Goal: Task Accomplishment & Management: Manage account settings

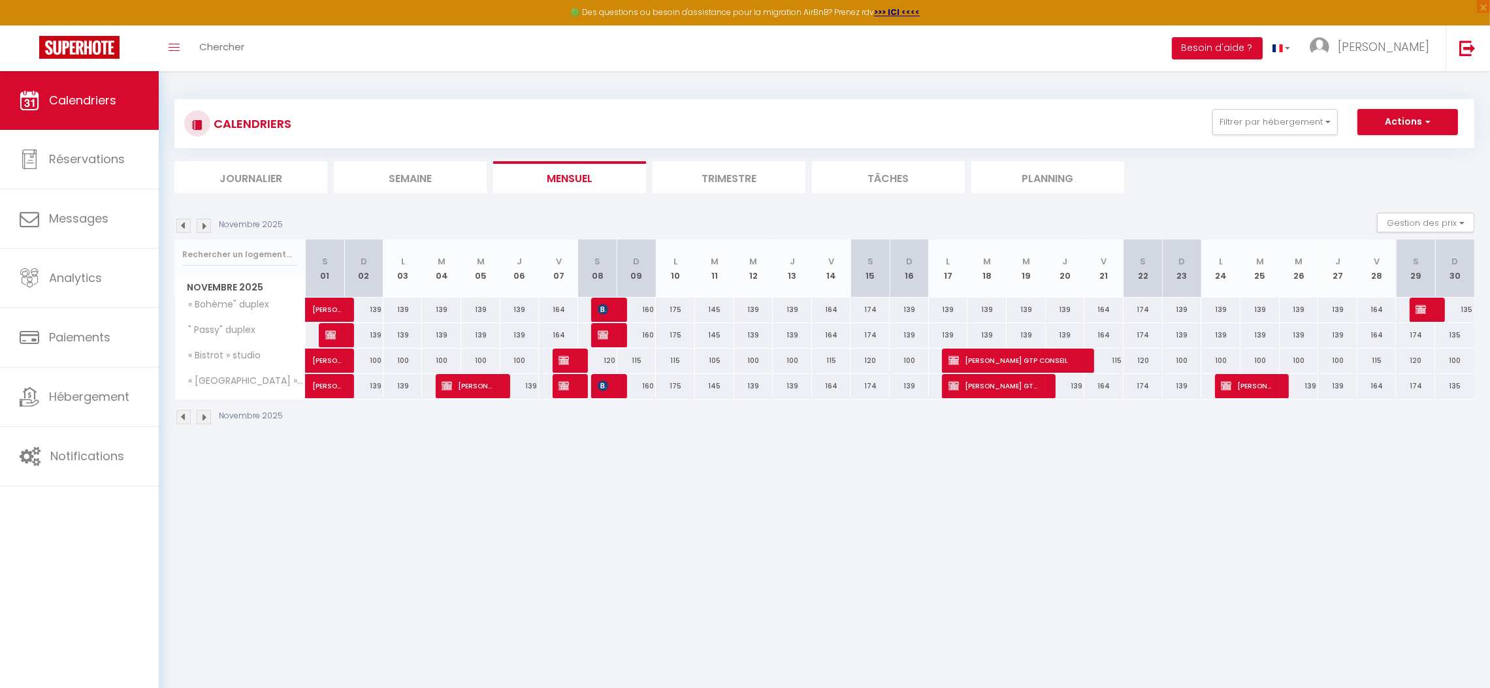
drag, startPoint x: 0, startPoint y: 0, endPoint x: 204, endPoint y: 227, distance: 305.2
click at [204, 227] on img at bounding box center [204, 226] width 14 height 14
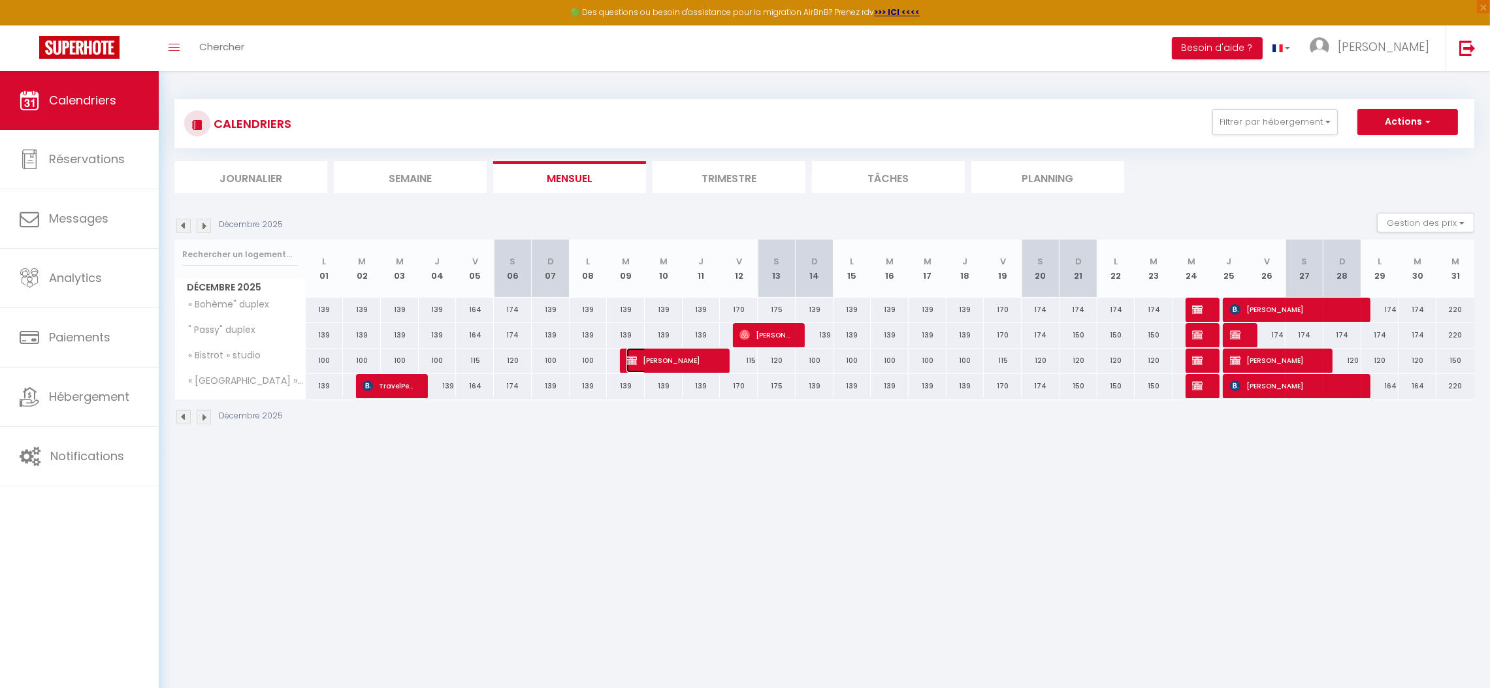
click at [687, 361] on span "[PERSON_NAME]" at bounding box center [670, 360] width 88 height 25
select select "KO"
select select "OK"
select select "0"
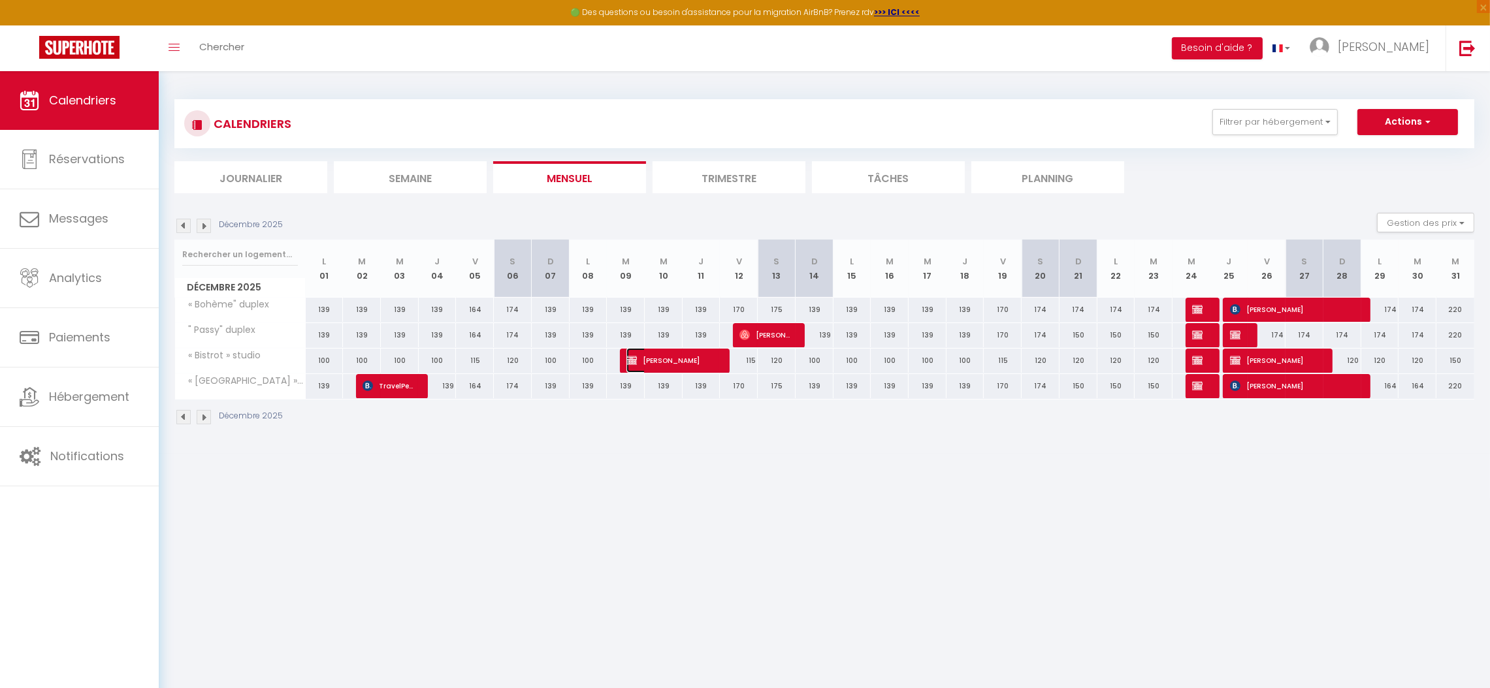
select select "1"
select select
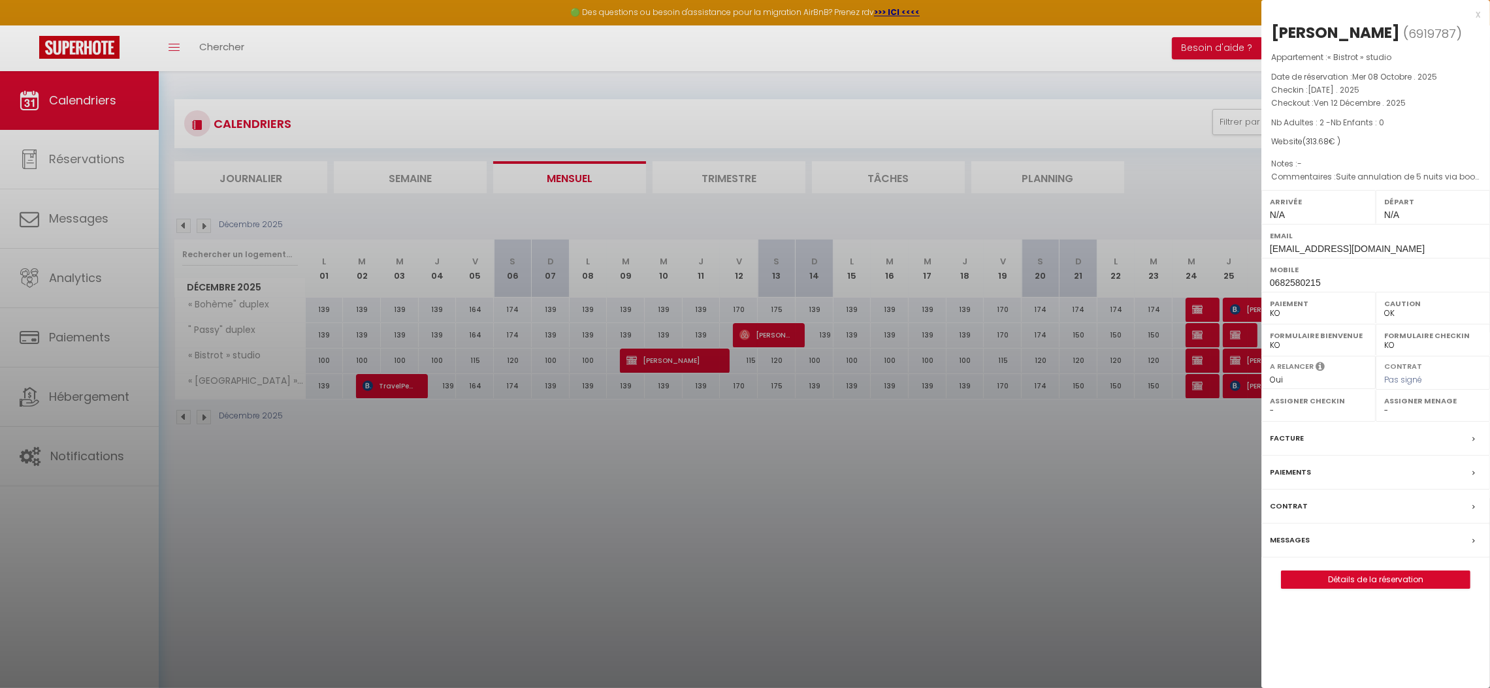
click at [1282, 479] on label "Paiements" at bounding box center [1290, 473] width 41 height 14
select select
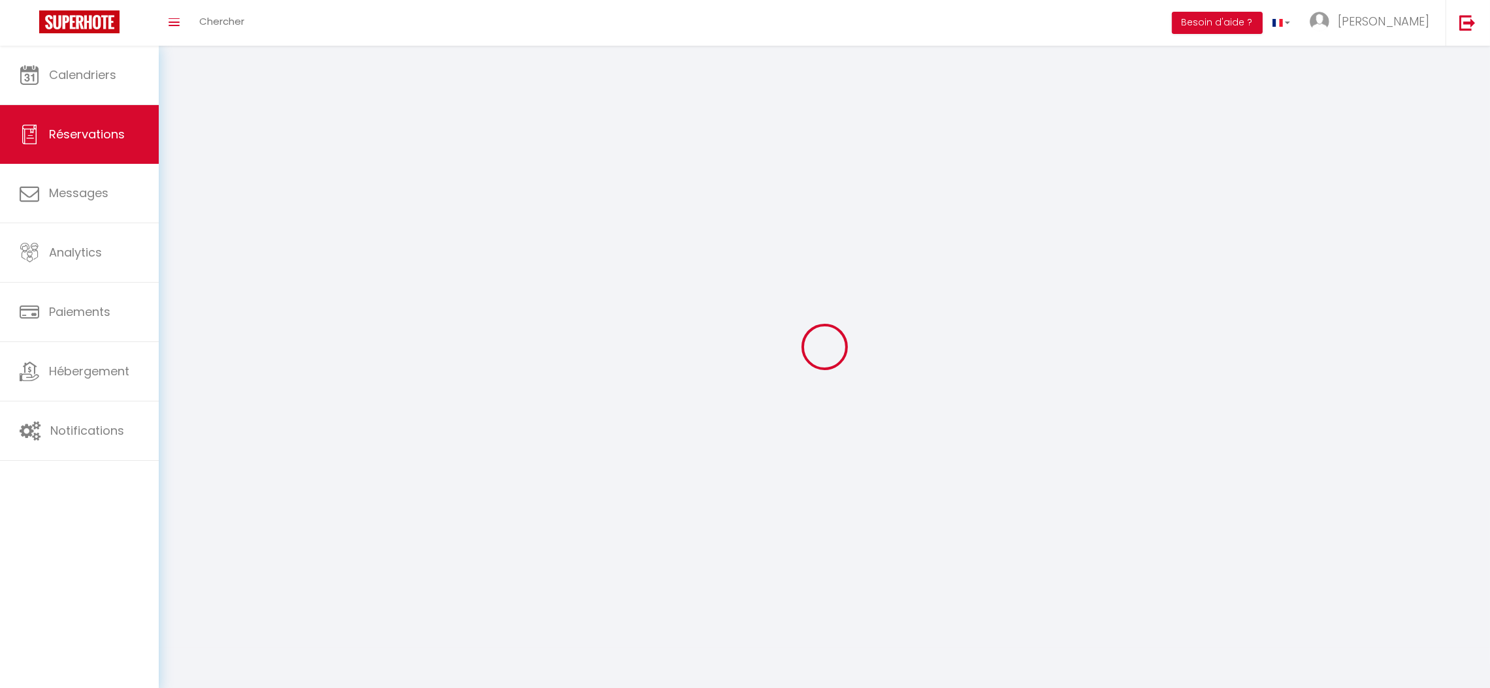
select select
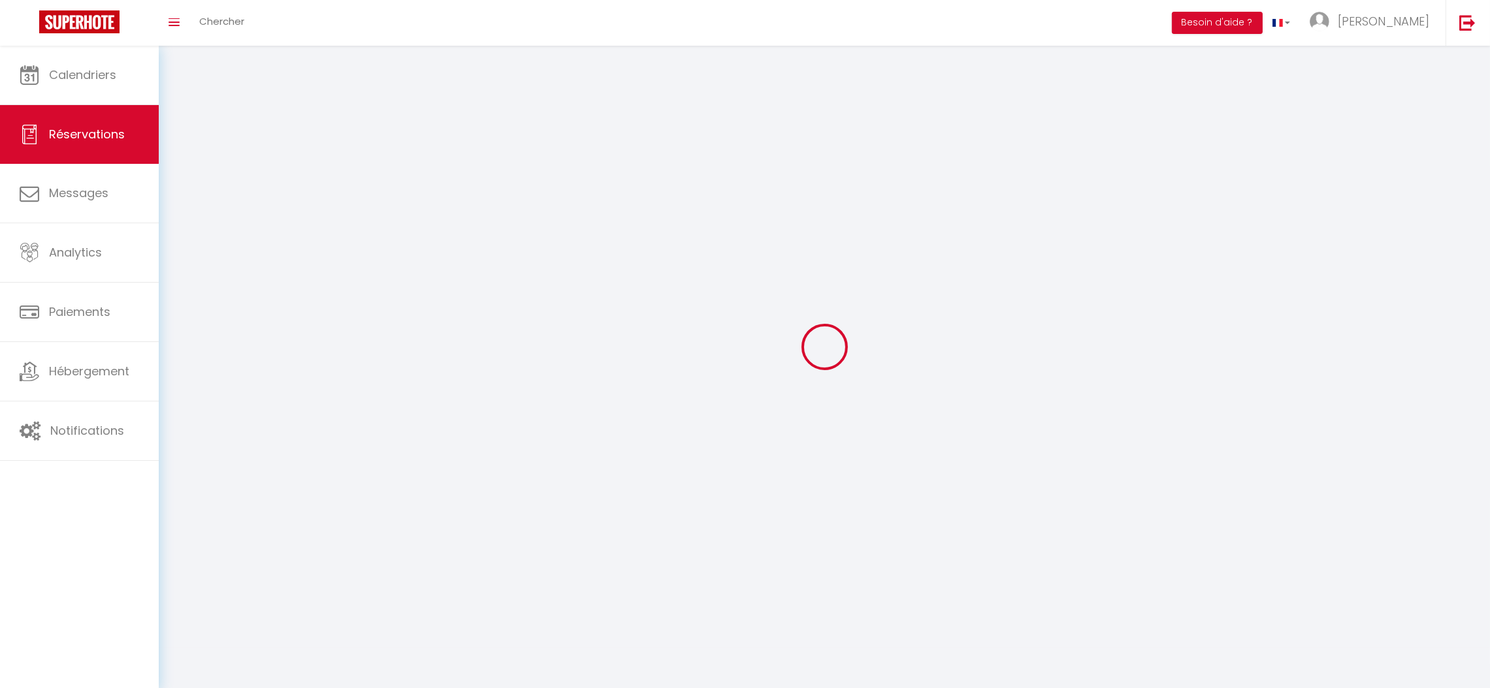
select select
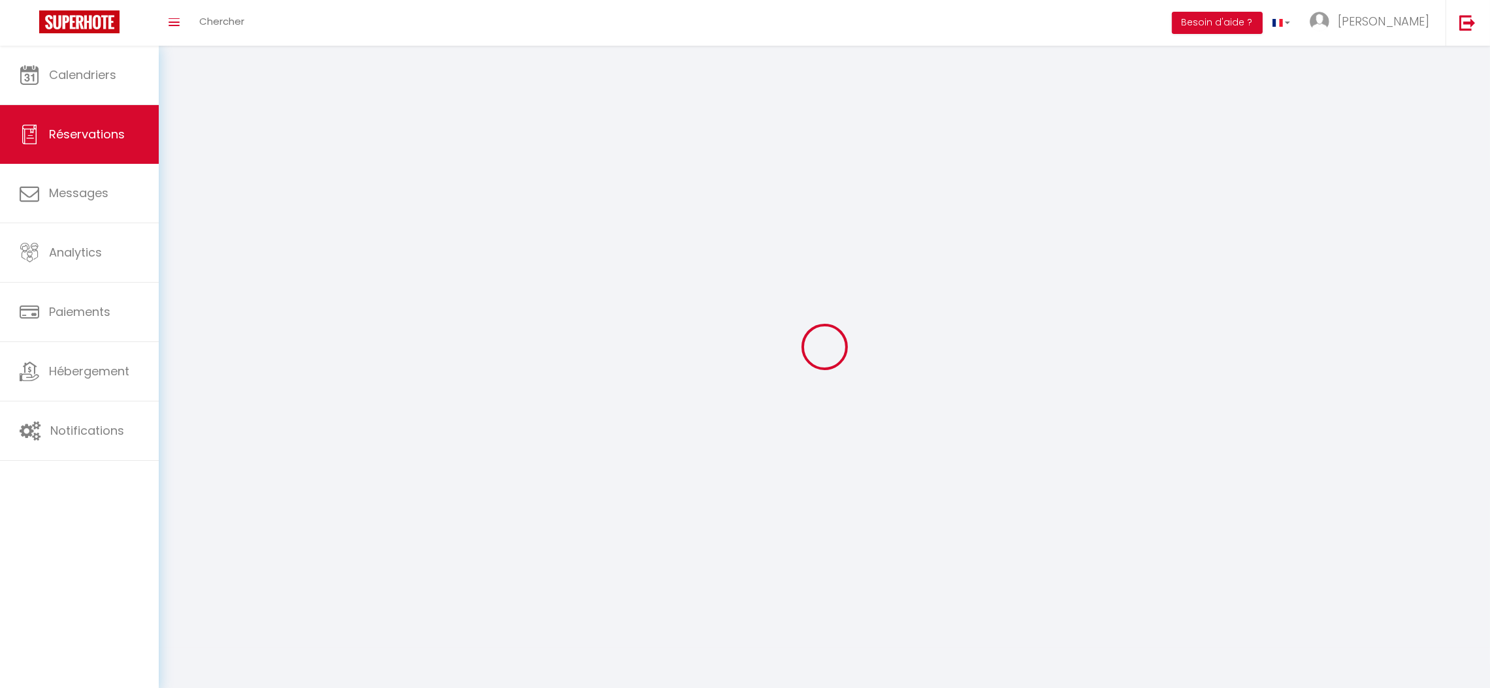
select select
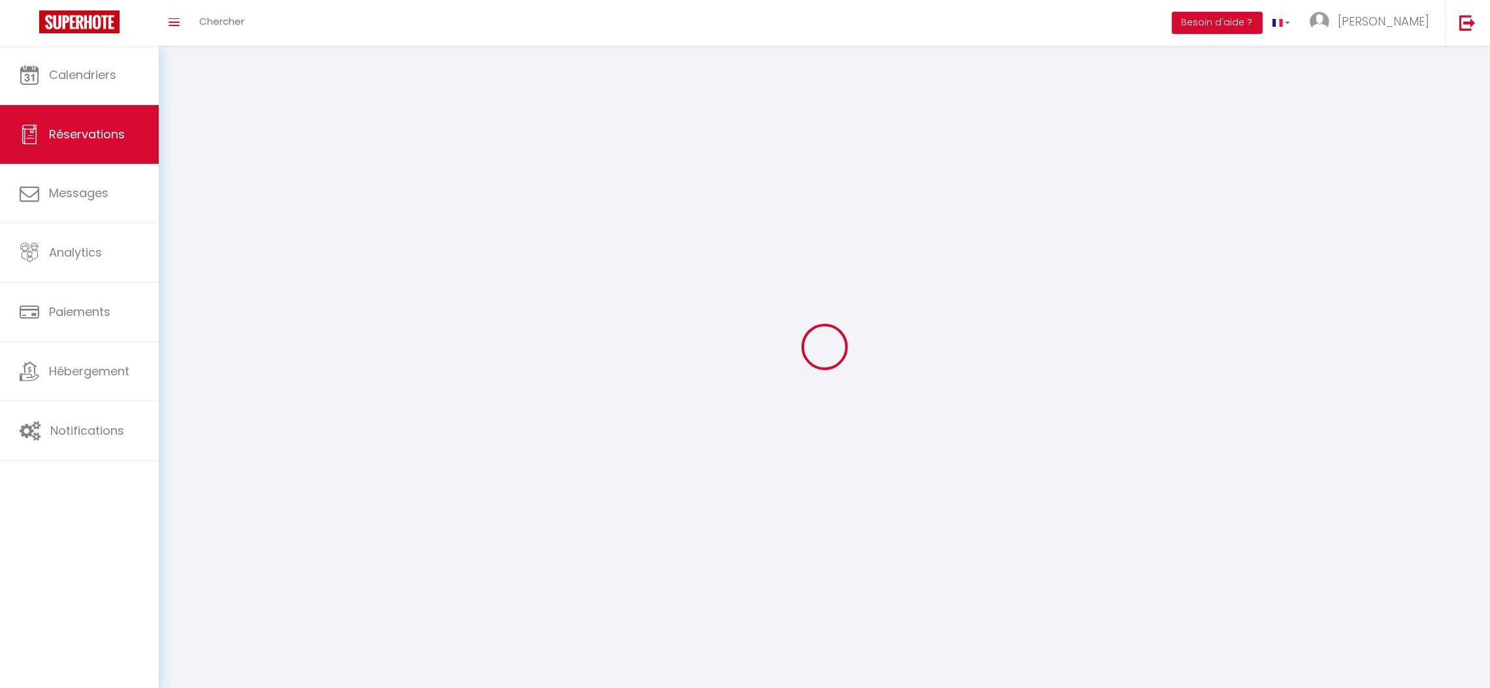
select select
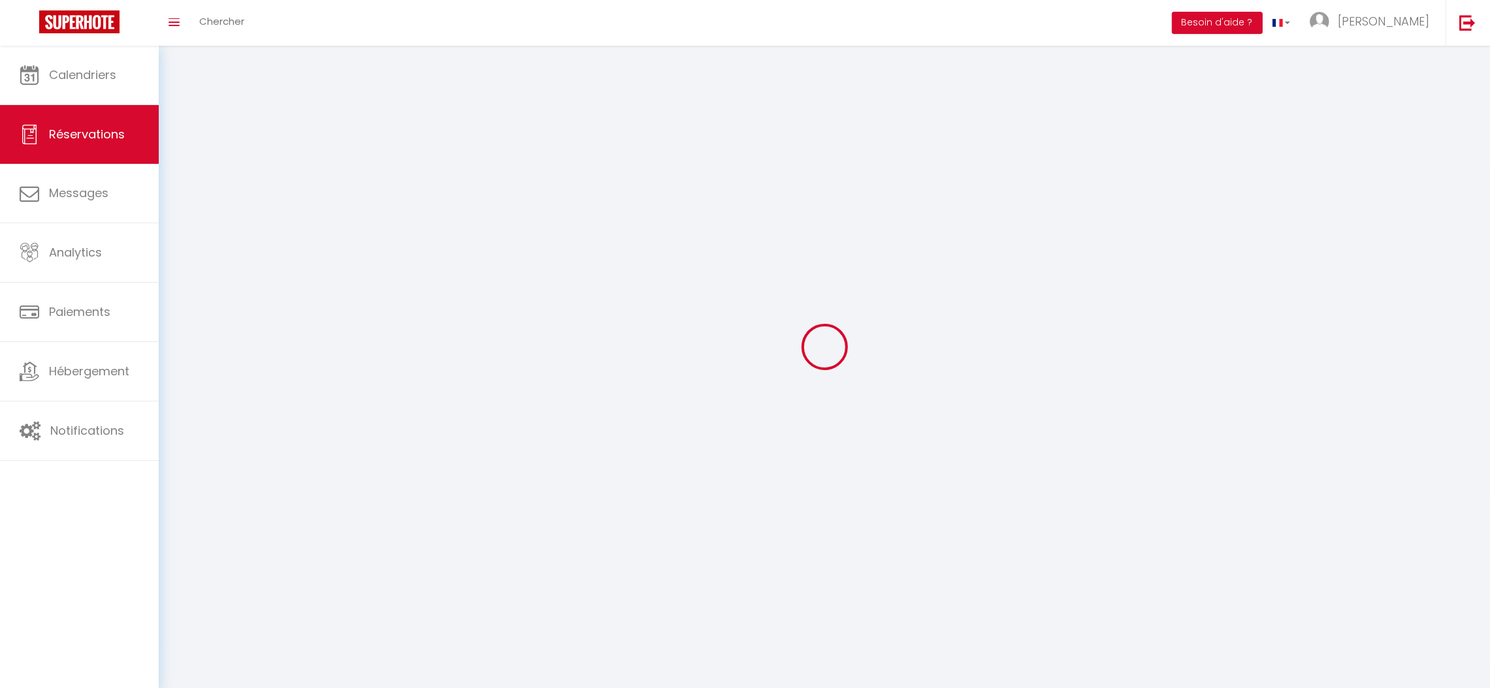
select select
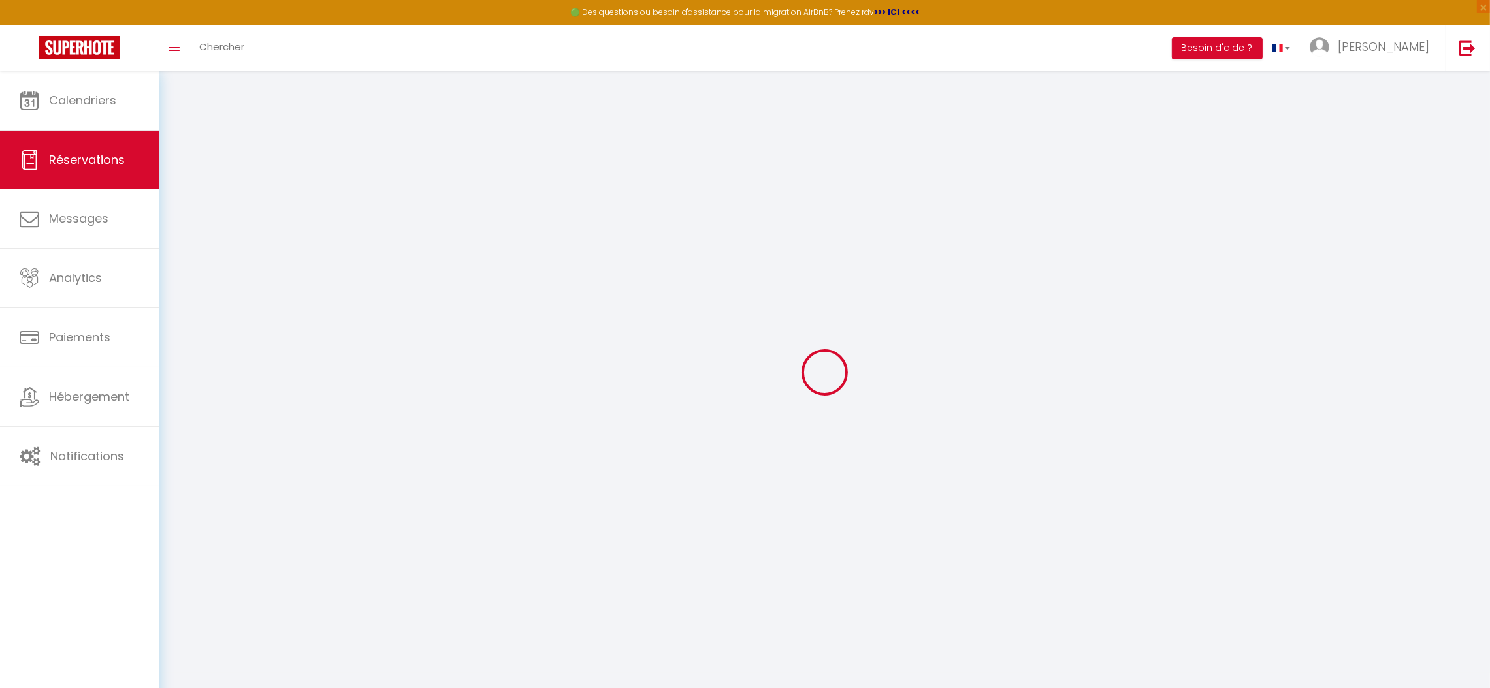
select select
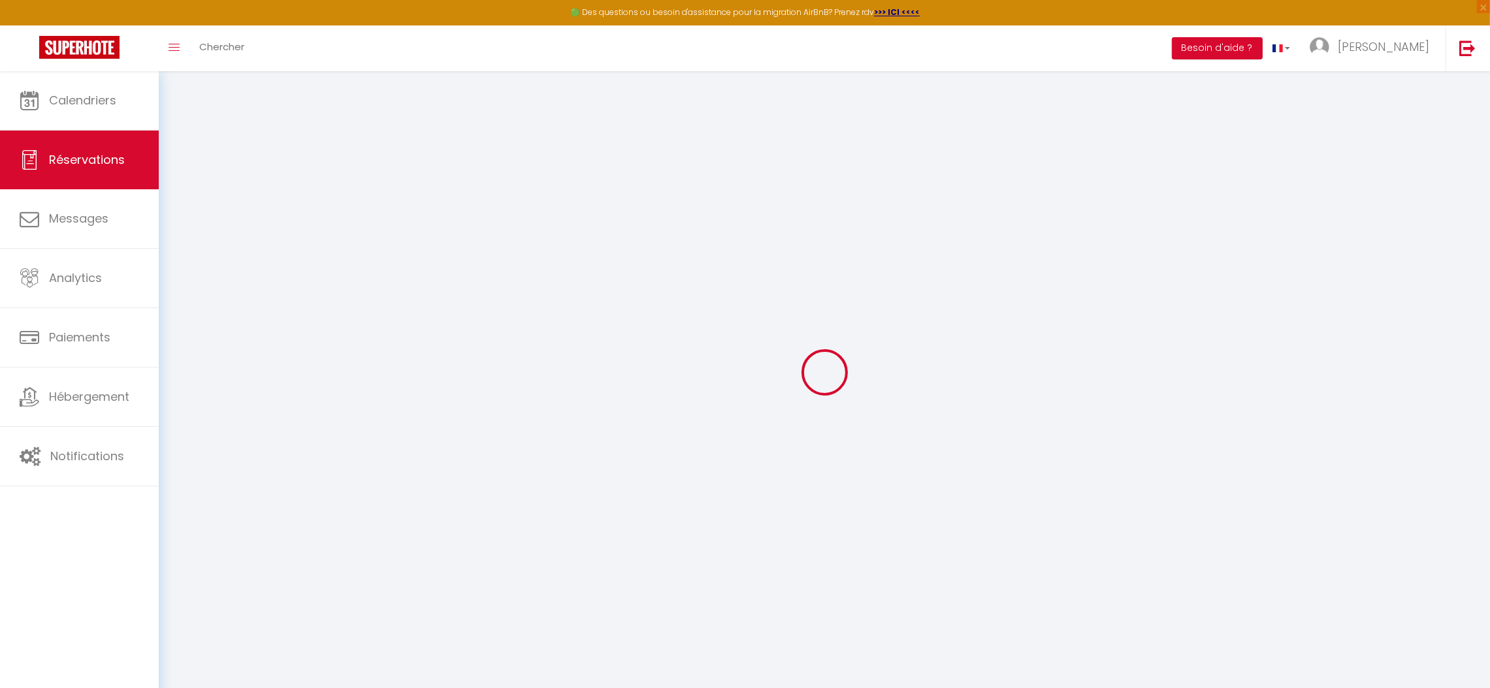
select select
type input "[PERSON_NAME]"
type input "LALLAURET"
type input "[EMAIL_ADDRESS][DOMAIN_NAME]"
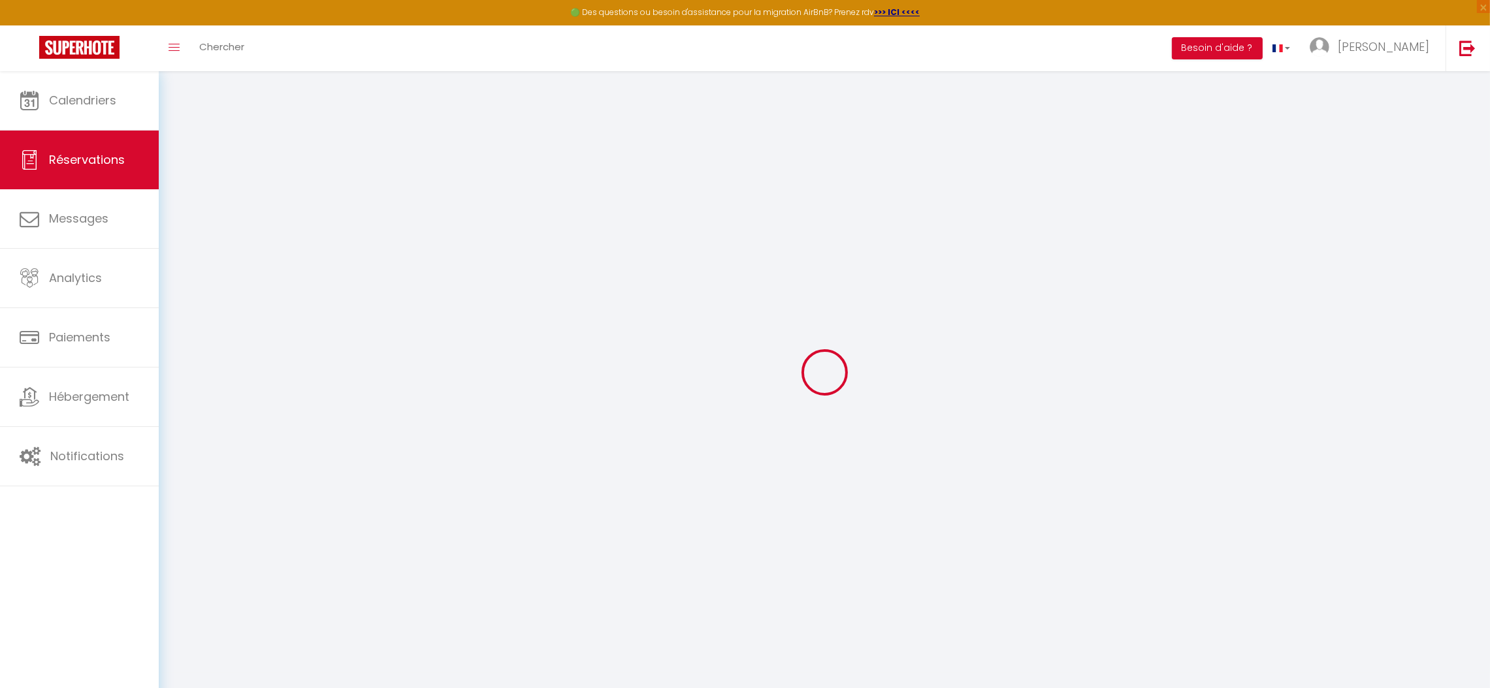
type input "0682580215"
type input "22410"
type input "[STREET_ADDRESS]"
type input "[GEOGRAPHIC_DATA]"
select select "FR"
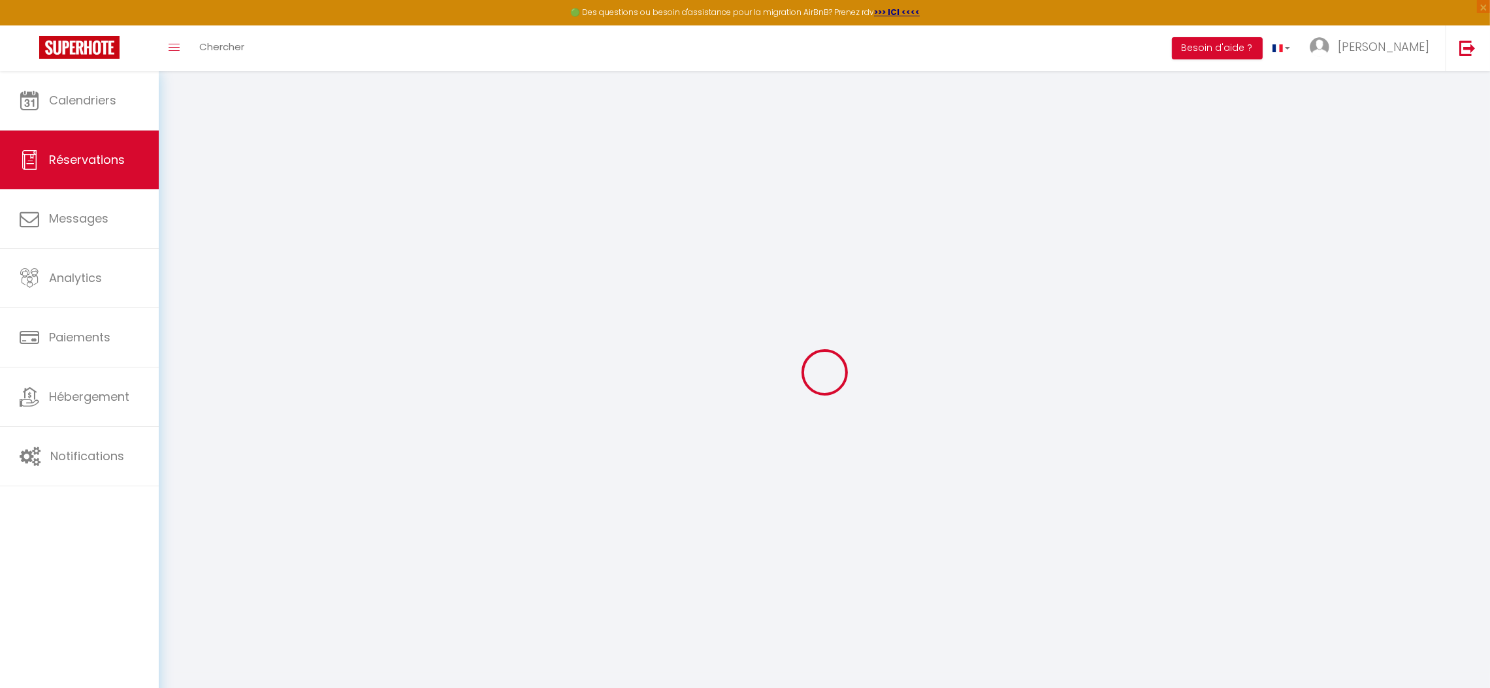
select select "12727"
select select "2"
type input "[DATE]"
select select
type input "Ven 12 Décembre 2025"
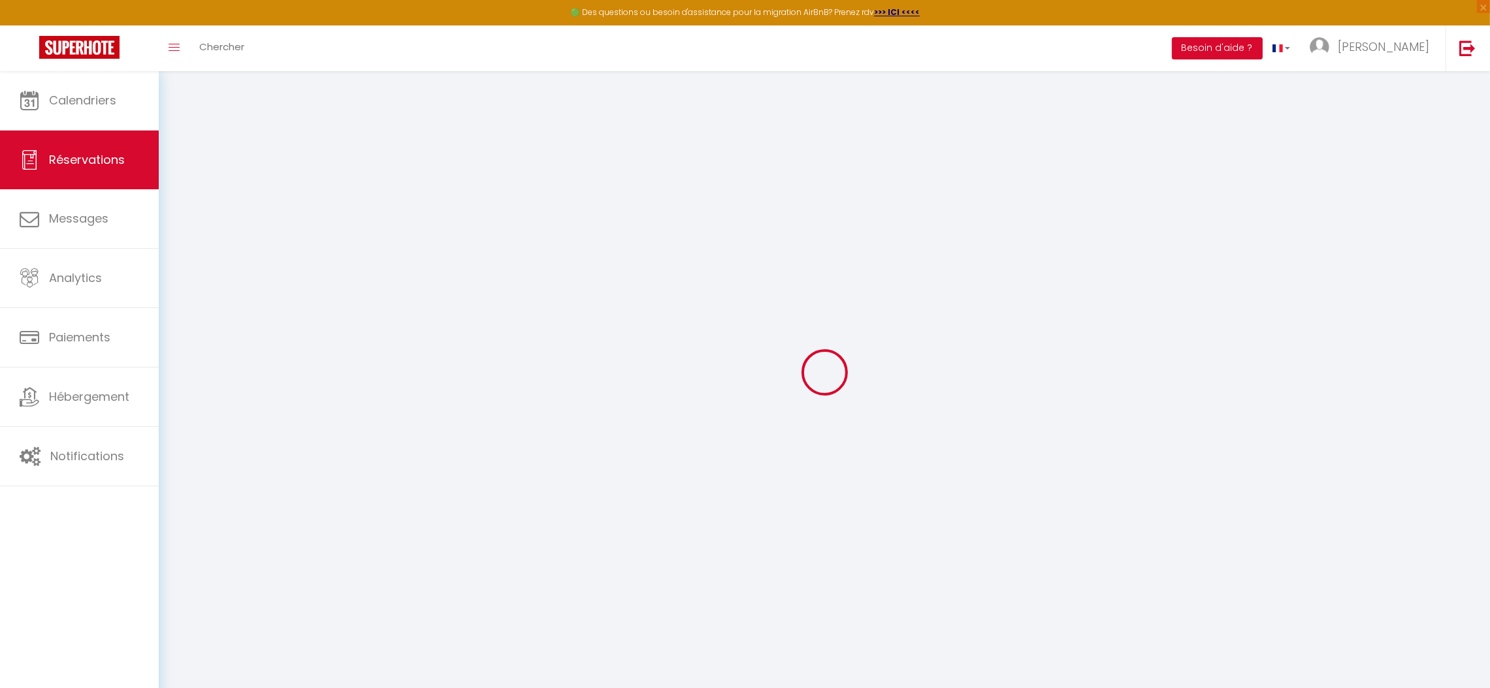
select select
type input "2"
select select "10"
select select
select select "69"
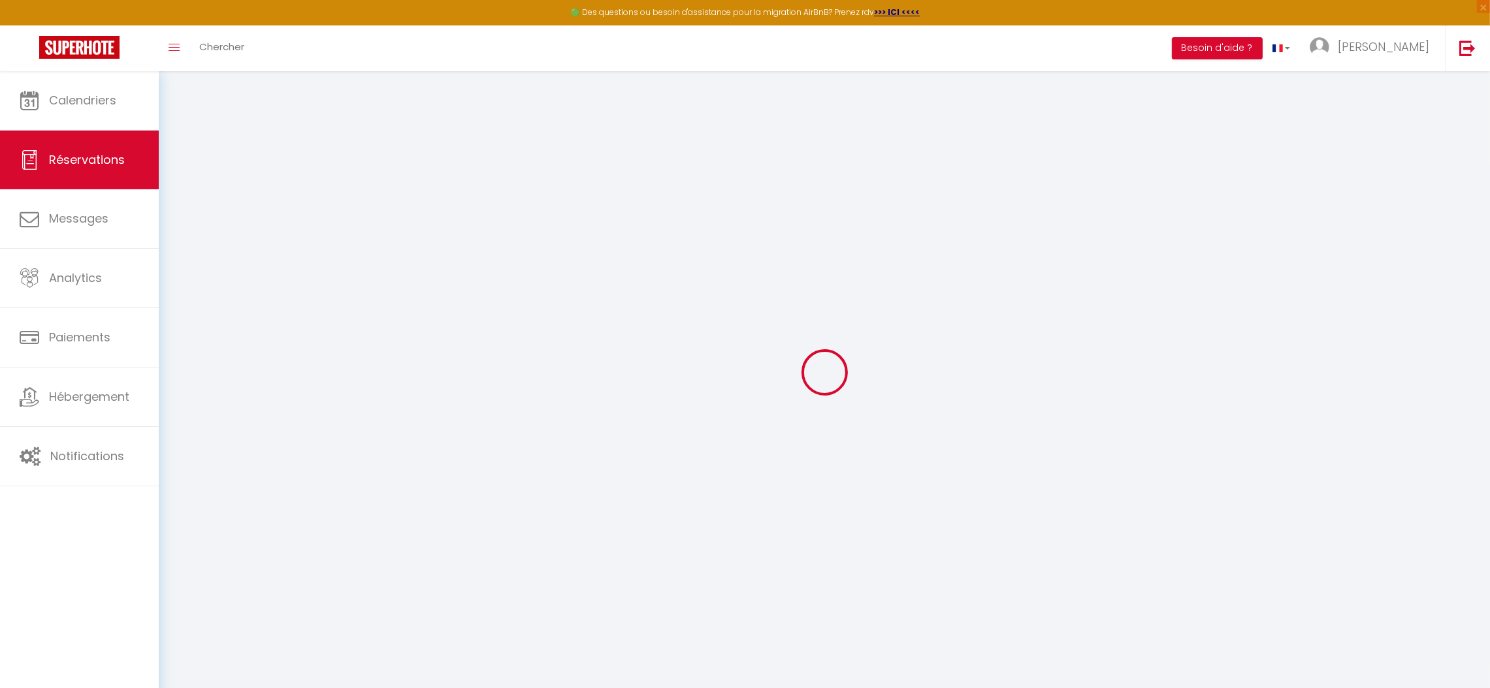
type input "0"
select select
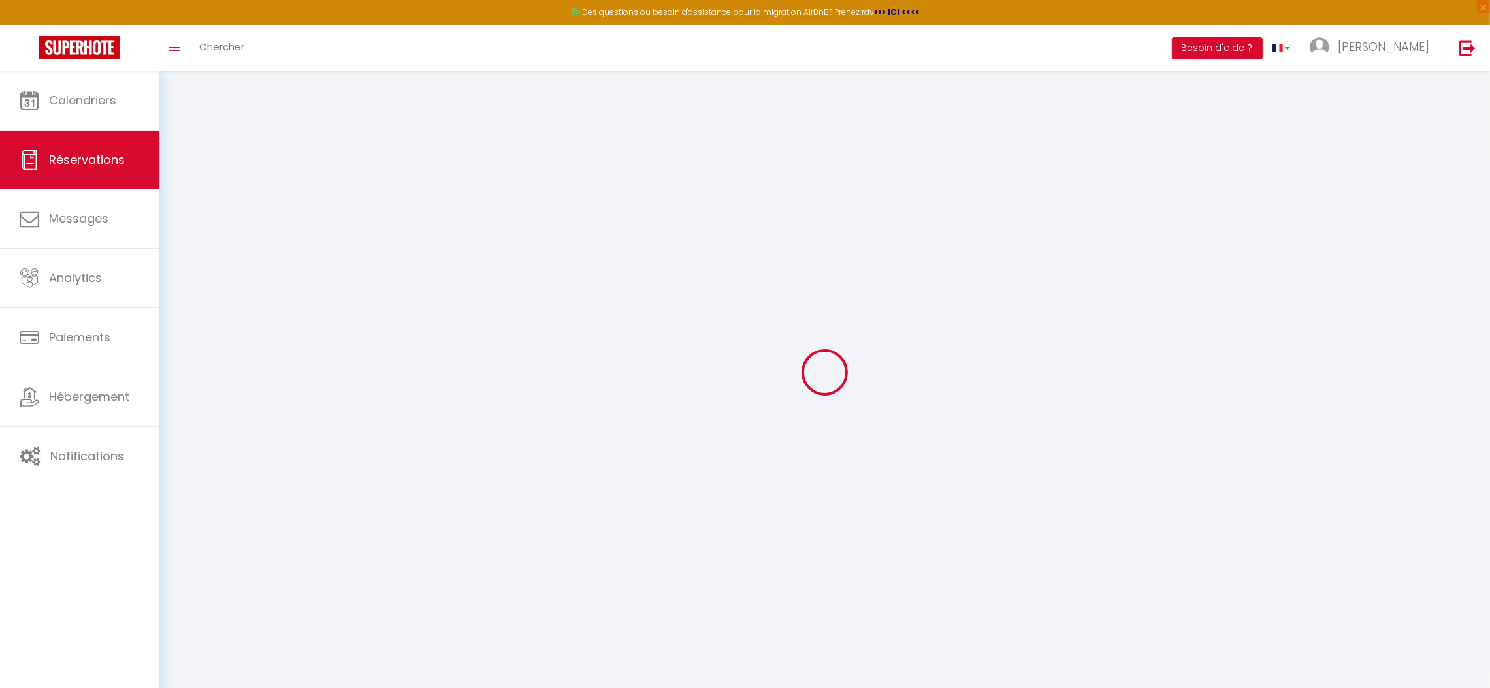
select select "15"
select select
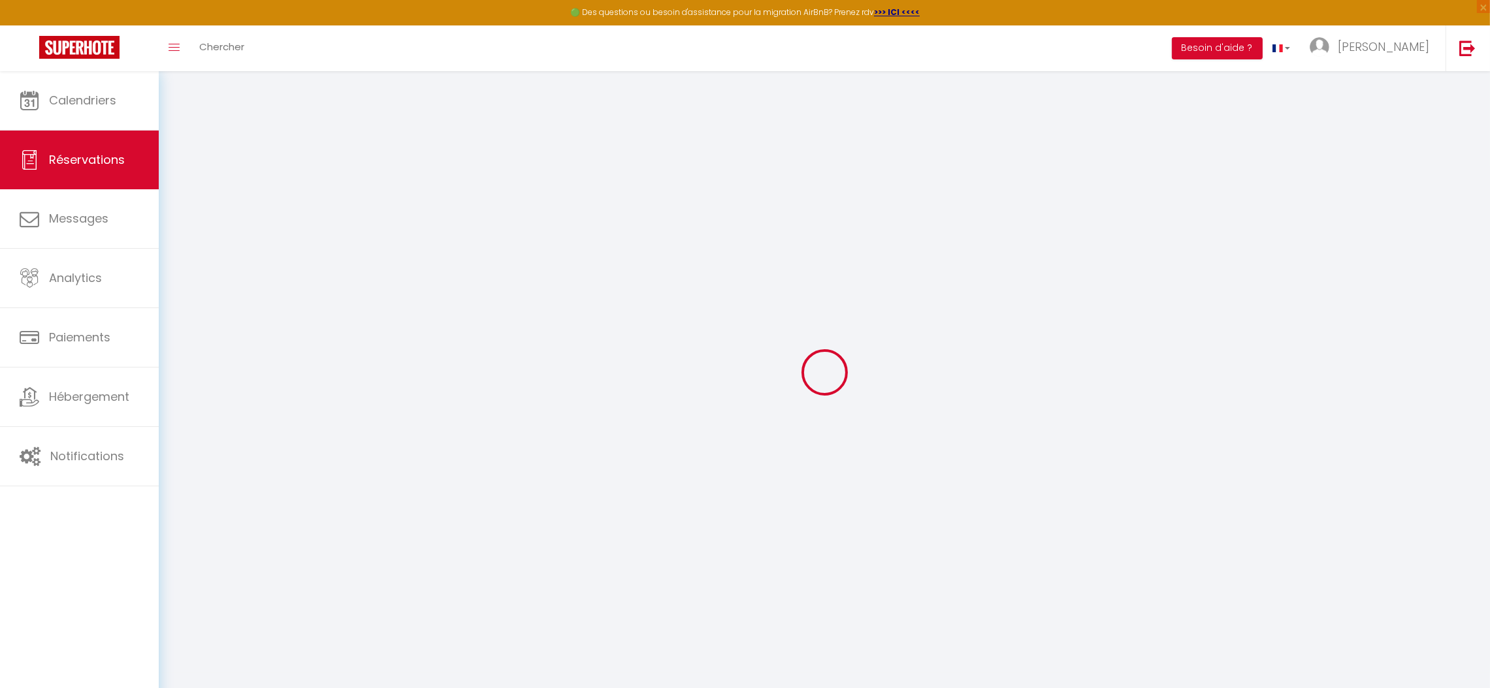
checkbox input "false"
type textarea "Suite annulation de 5 nuits via booking, modification afin de passer de 5 nuits…"
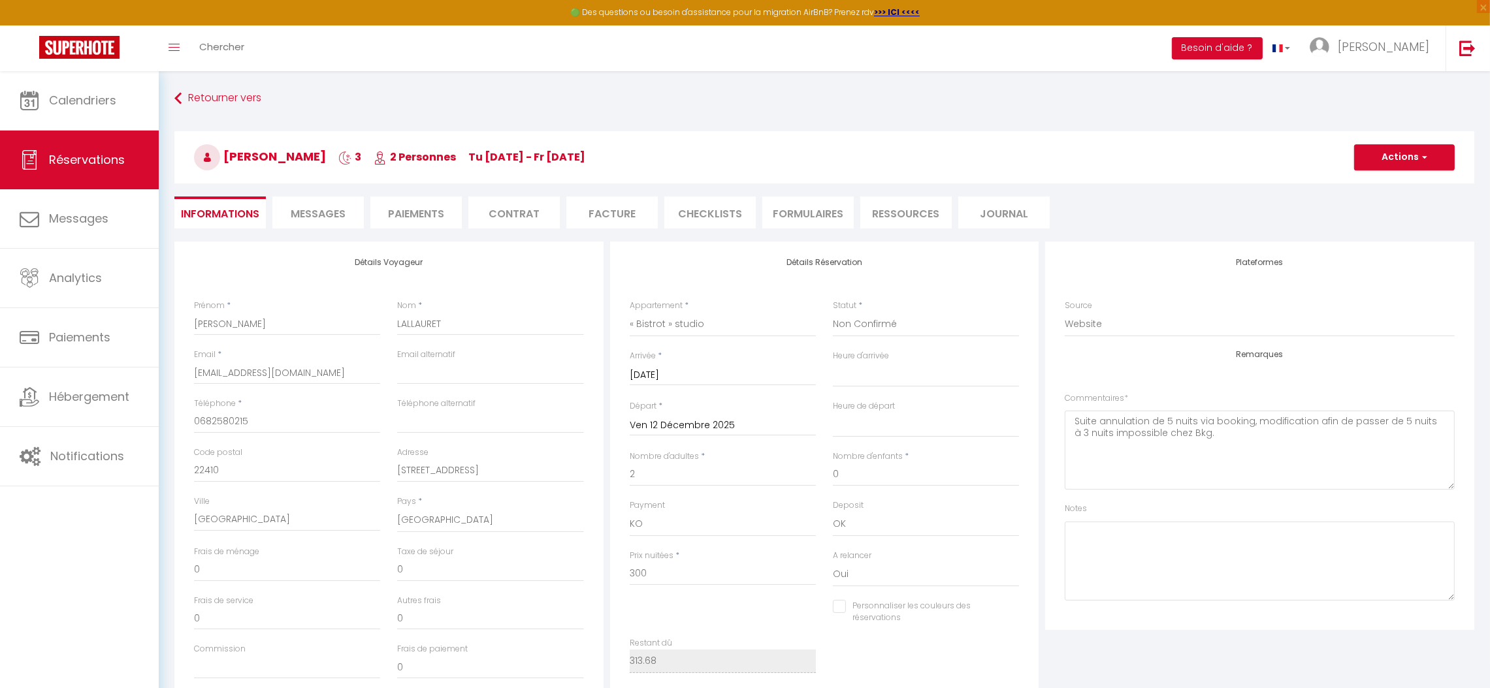
type input "13.68"
select select
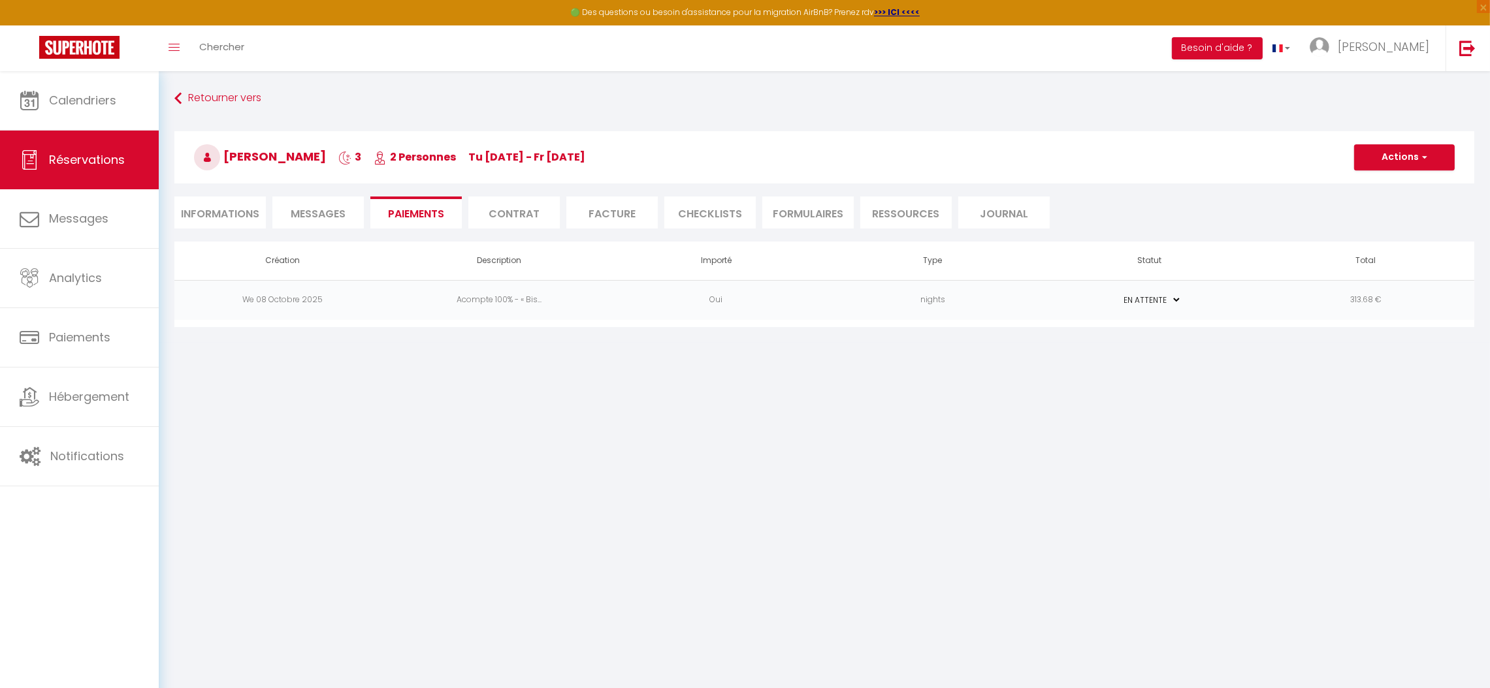
click at [220, 216] on li "Informations" at bounding box center [219, 213] width 91 height 32
select select
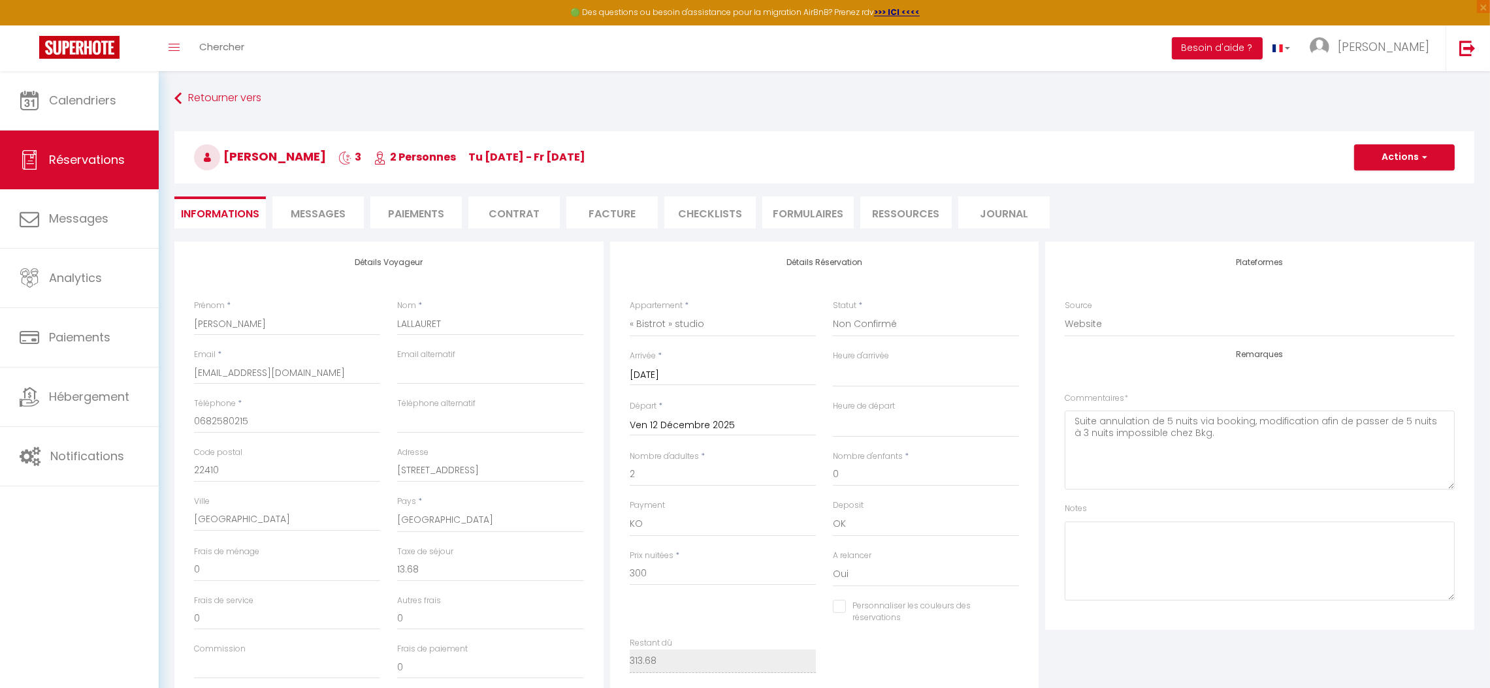
click at [421, 218] on li "Paiements" at bounding box center [415, 213] width 91 height 32
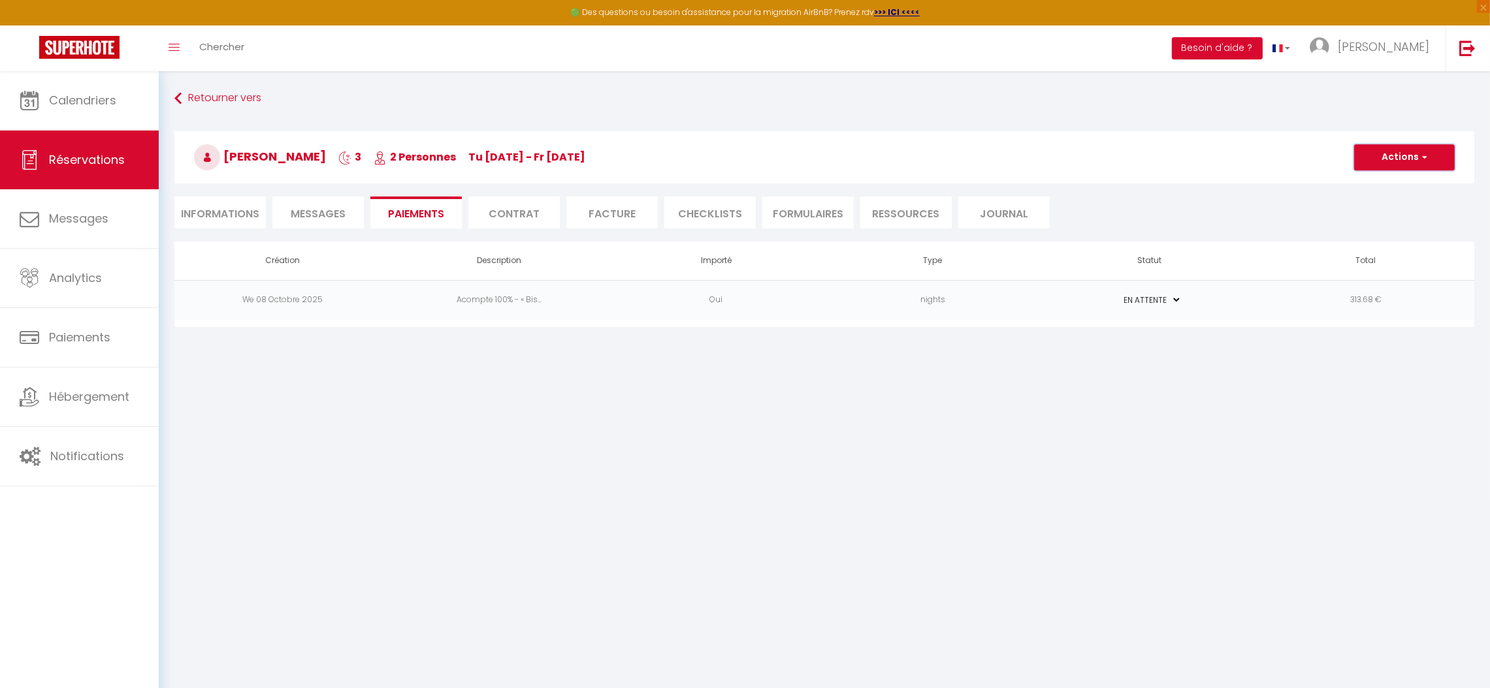
click at [1385, 165] on button "Actions" at bounding box center [1404, 157] width 101 height 26
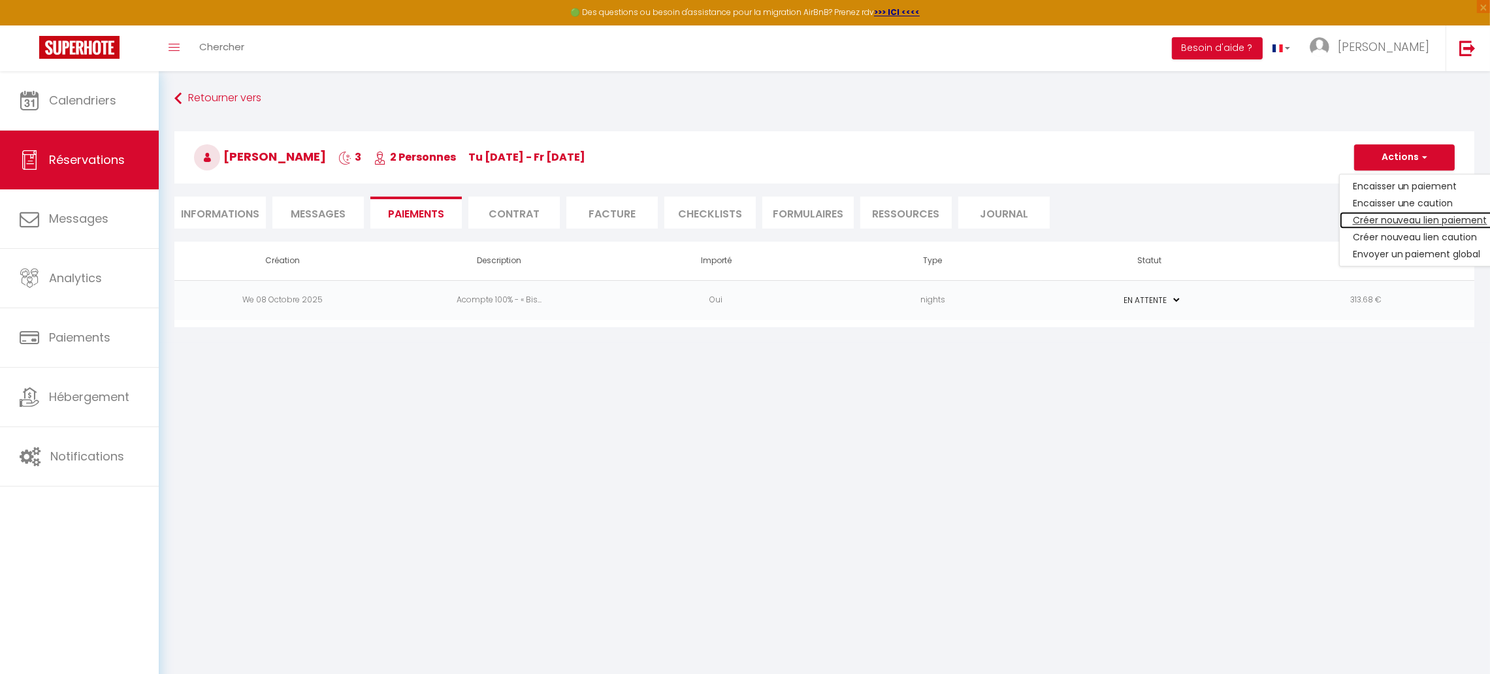
click at [1385, 215] on link "Créer nouveau lien paiement" at bounding box center [1420, 220] width 161 height 17
select select "nights"
type input "[EMAIL_ADDRESS][DOMAIN_NAME]"
select select "3173"
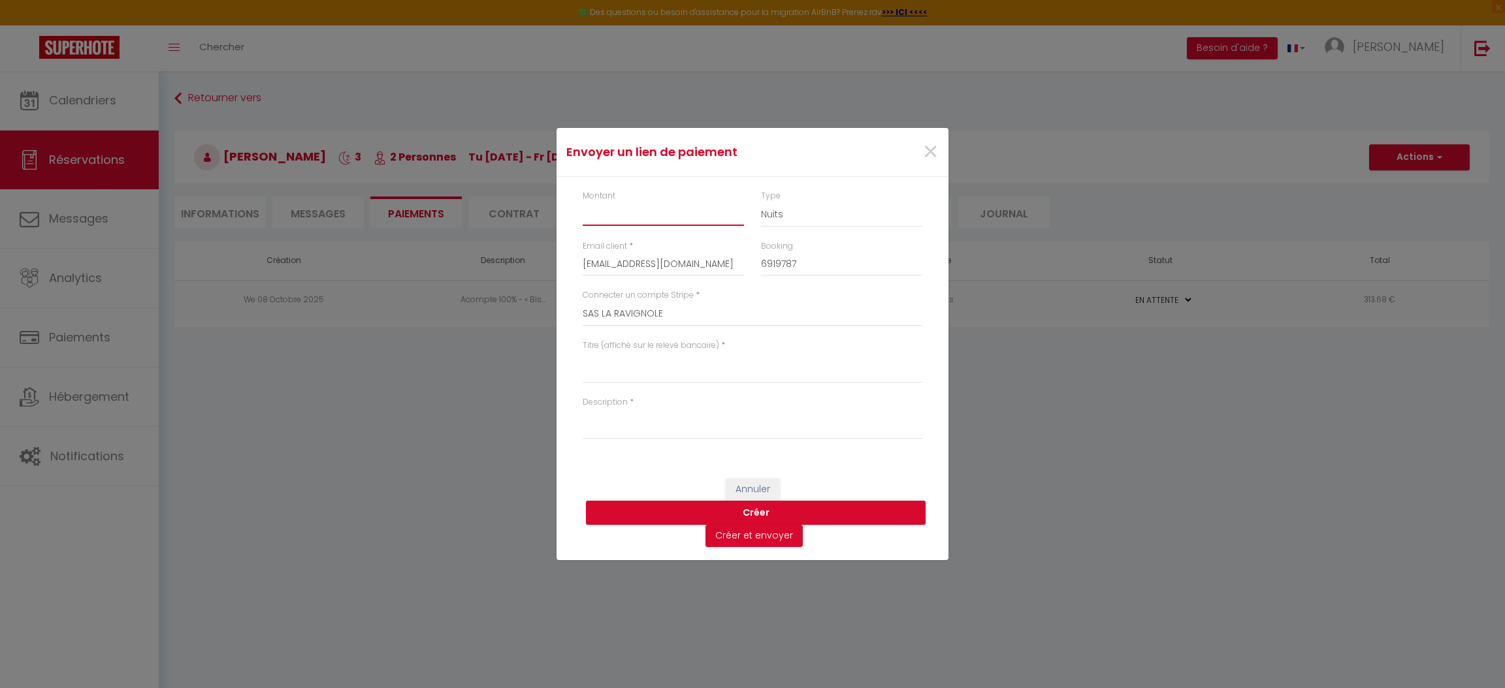
click at [634, 214] on input "Montant" at bounding box center [663, 214] width 161 height 24
type input "150"
click at [620, 374] on textarea "Titre (affiché sur le relevé bancaire)" at bounding box center [753, 367] width 340 height 31
type textarea "ACOMPTE NUITEES"
click at [607, 430] on textarea "Description" at bounding box center [753, 423] width 340 height 31
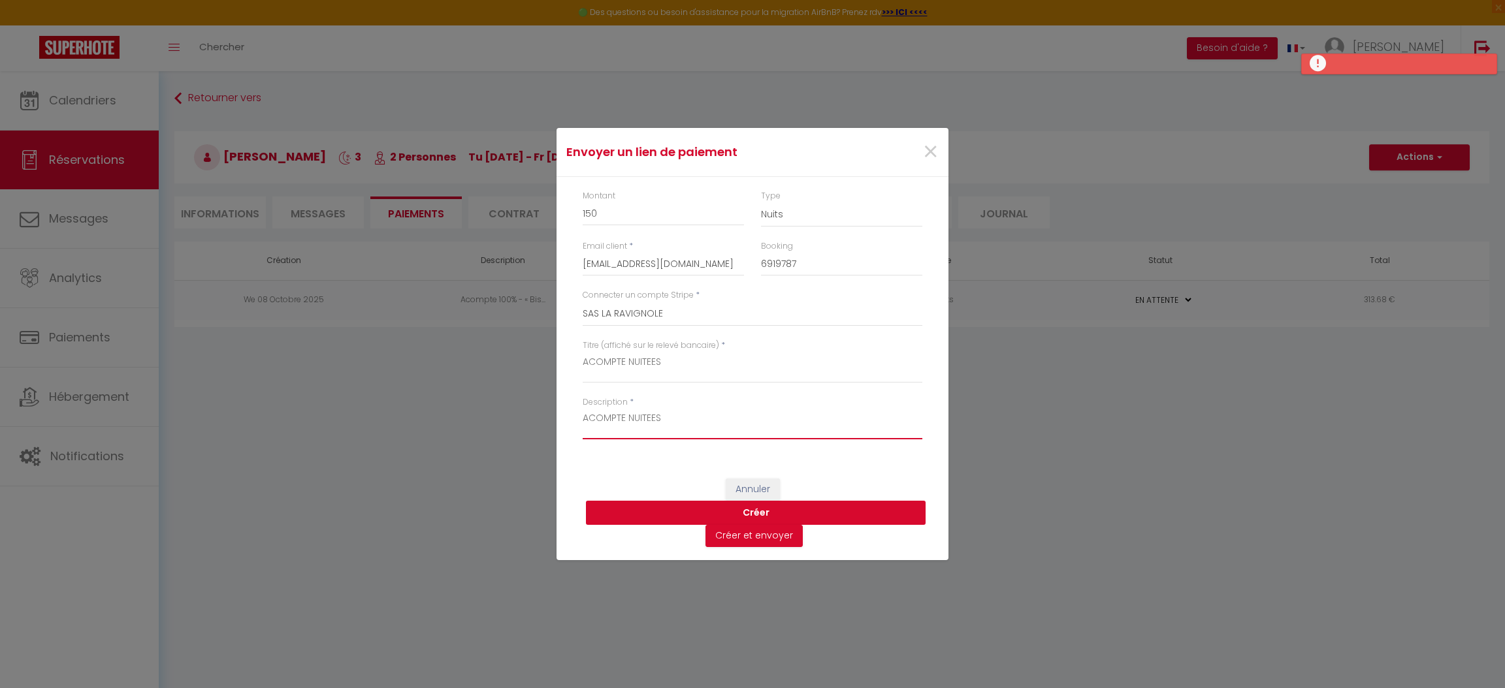
type textarea "ACOMPTE NUITEES"
click at [753, 513] on button "Créer" at bounding box center [756, 513] width 340 height 25
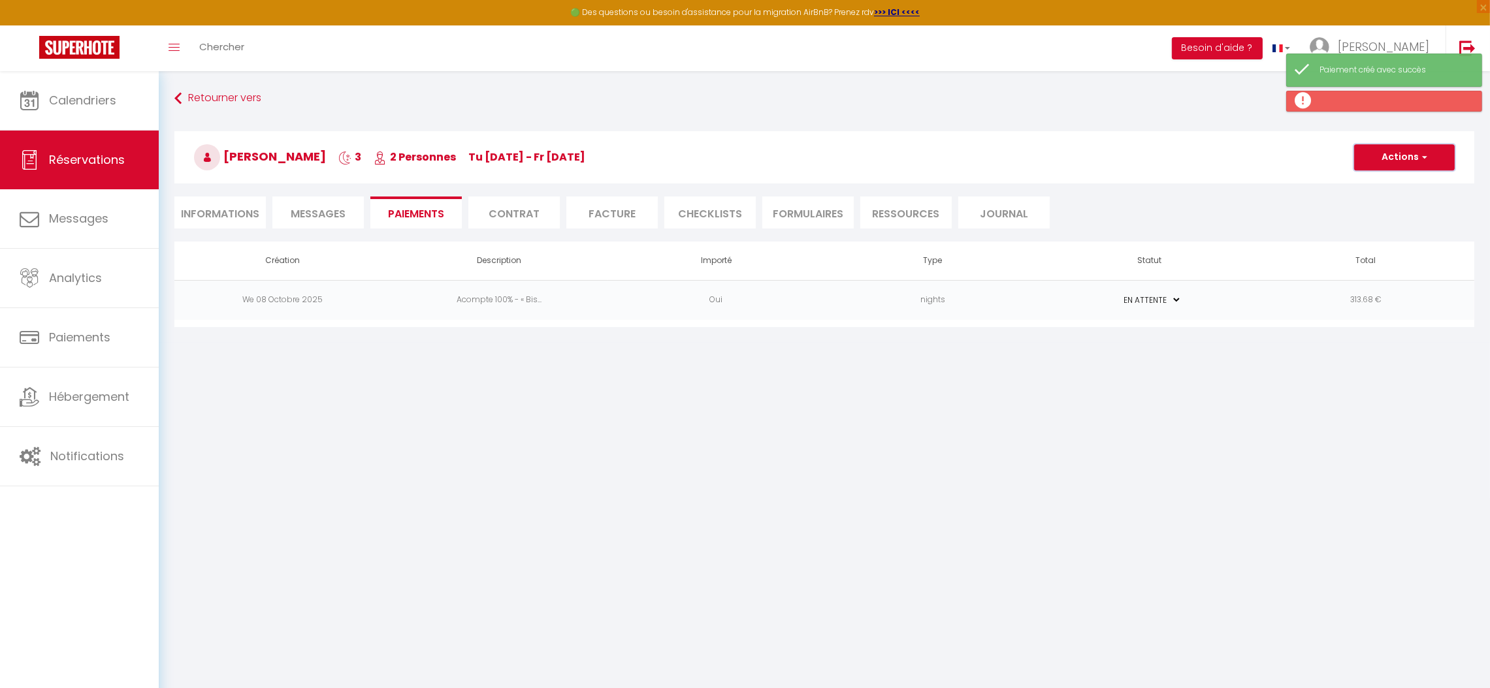
click at [1397, 155] on button "Actions" at bounding box center [1404, 157] width 101 height 26
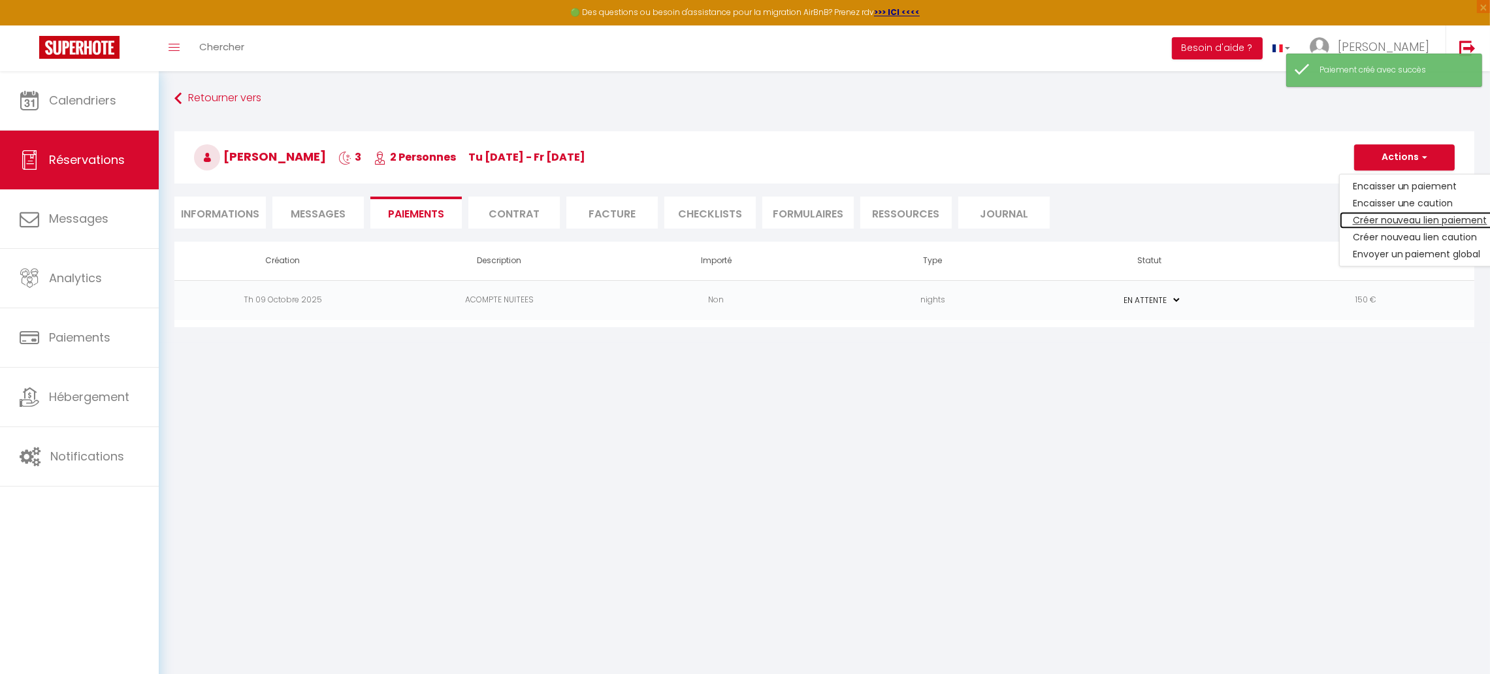
click at [1389, 218] on link "Créer nouveau lien paiement" at bounding box center [1420, 220] width 161 height 17
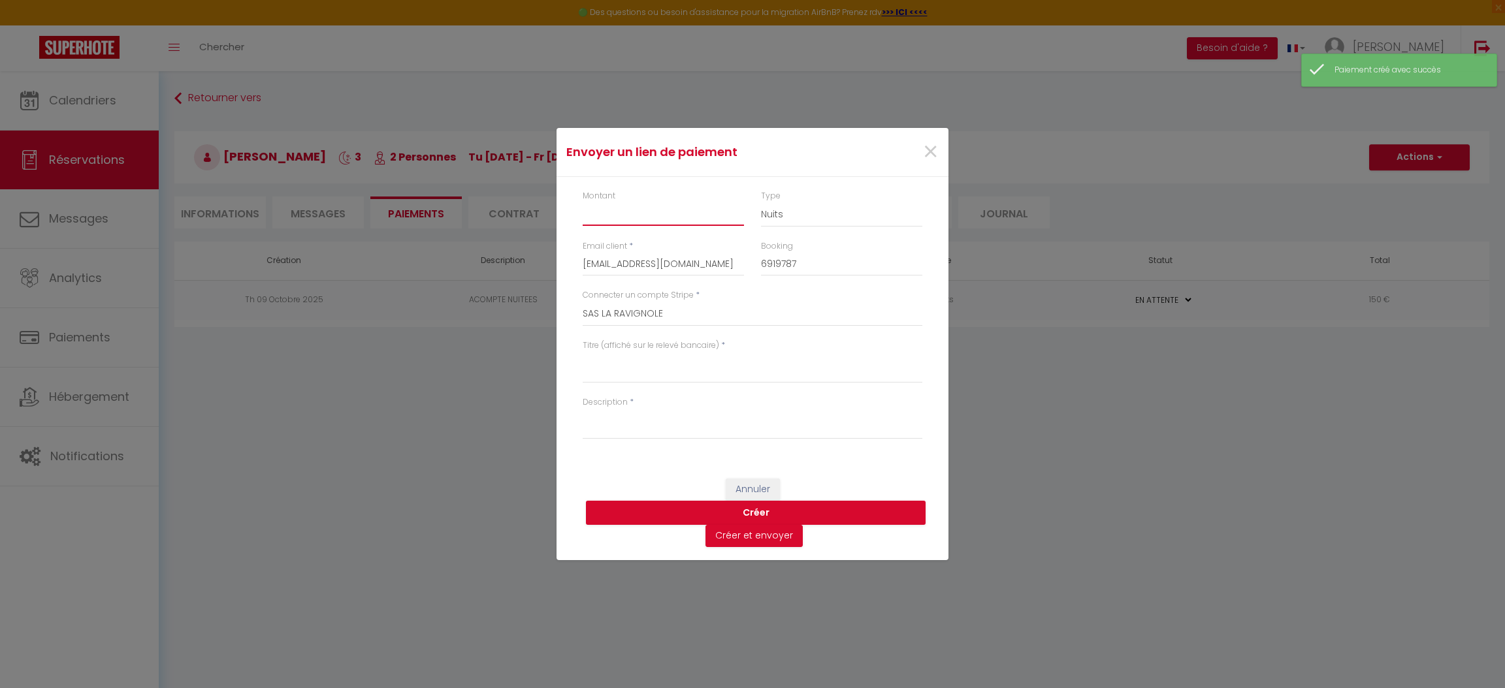
click at [620, 216] on input "Montant" at bounding box center [663, 214] width 161 height 24
type input "13.68"
click at [781, 214] on select "Nuits Frais de ménage Taxe de séjour [GEOGRAPHIC_DATA]" at bounding box center [841, 214] width 161 height 25
select select "taxes"
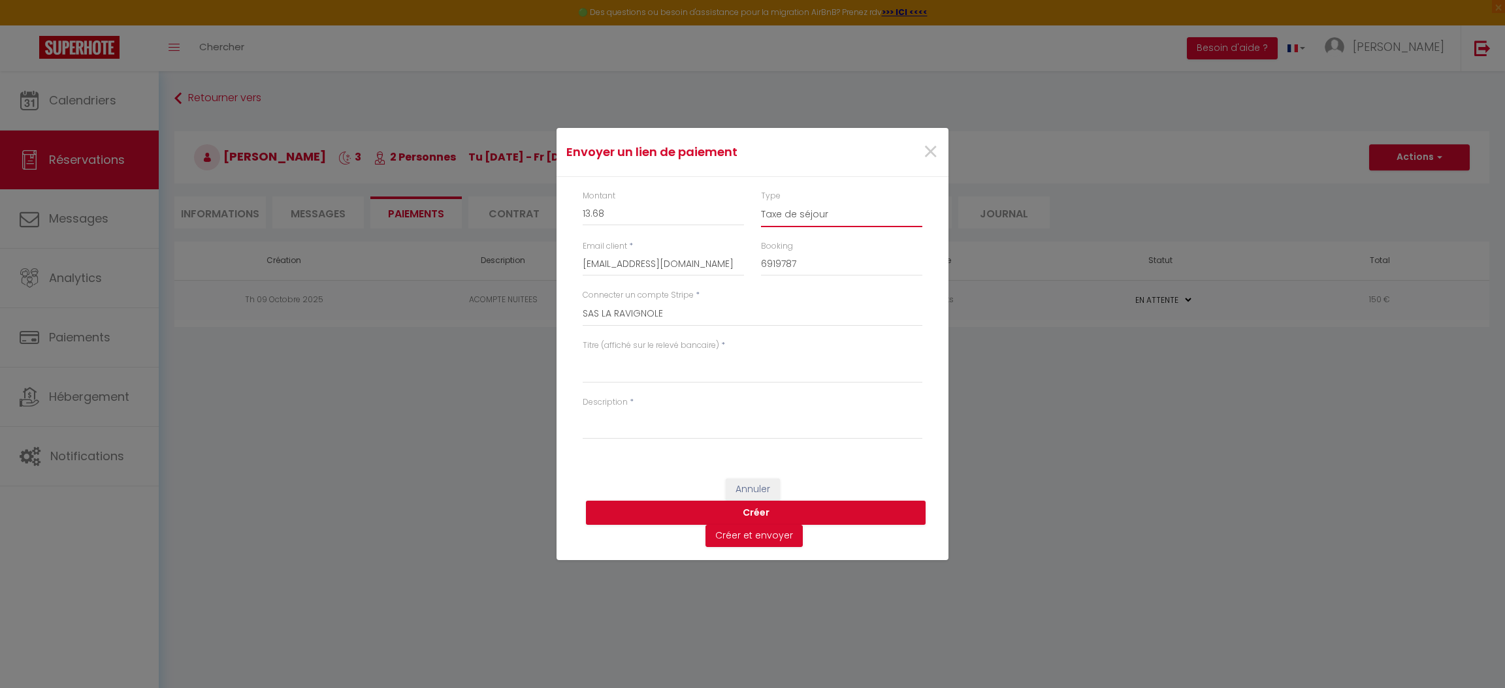
click at [761, 202] on select "Nuits Frais de ménage Taxe de séjour [GEOGRAPHIC_DATA]" at bounding box center [841, 214] width 161 height 25
click at [602, 367] on textarea "Titre (affiché sur le relevé bancaire)" at bounding box center [753, 367] width 340 height 31
type textarea "TAXES DE SEJOUR"
click at [595, 430] on textarea "Description" at bounding box center [753, 423] width 340 height 31
type textarea "TAXES DE SEJOUR"
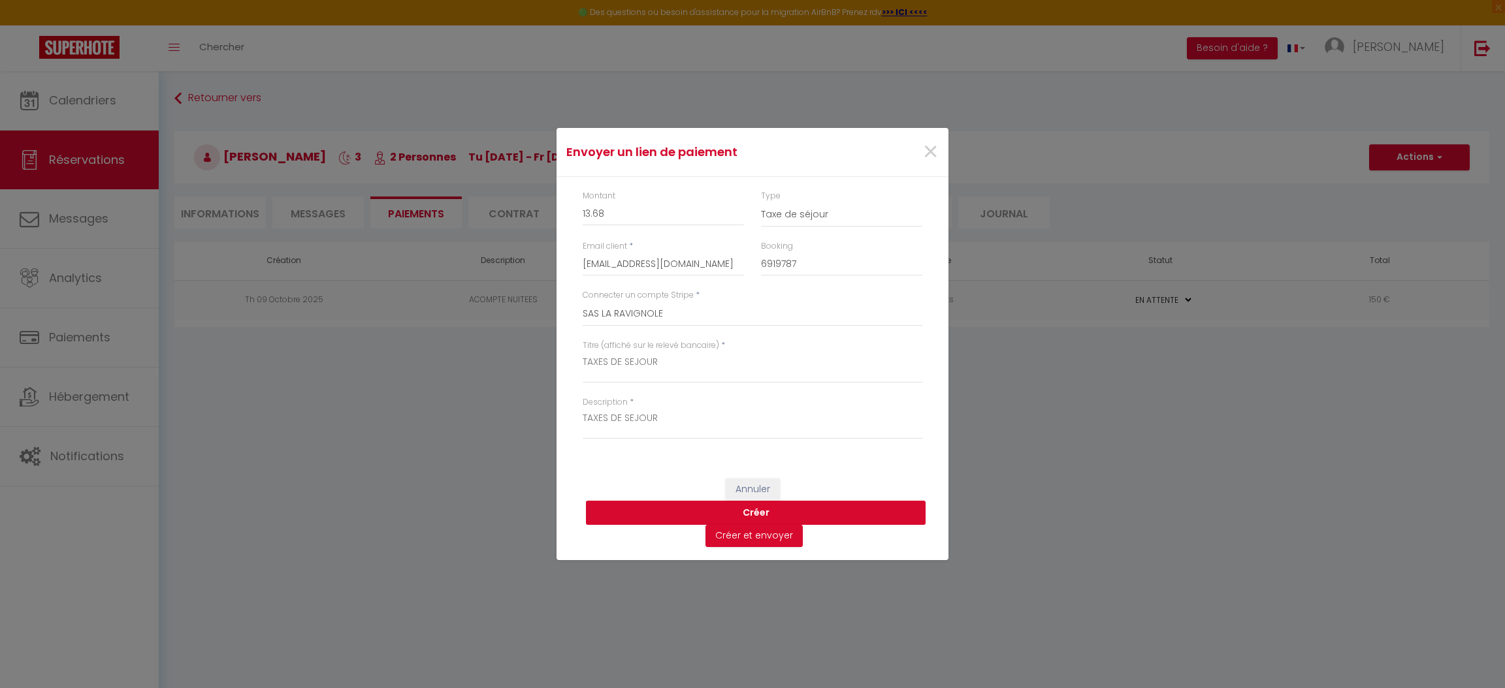
click at [746, 515] on button "Créer" at bounding box center [756, 513] width 340 height 25
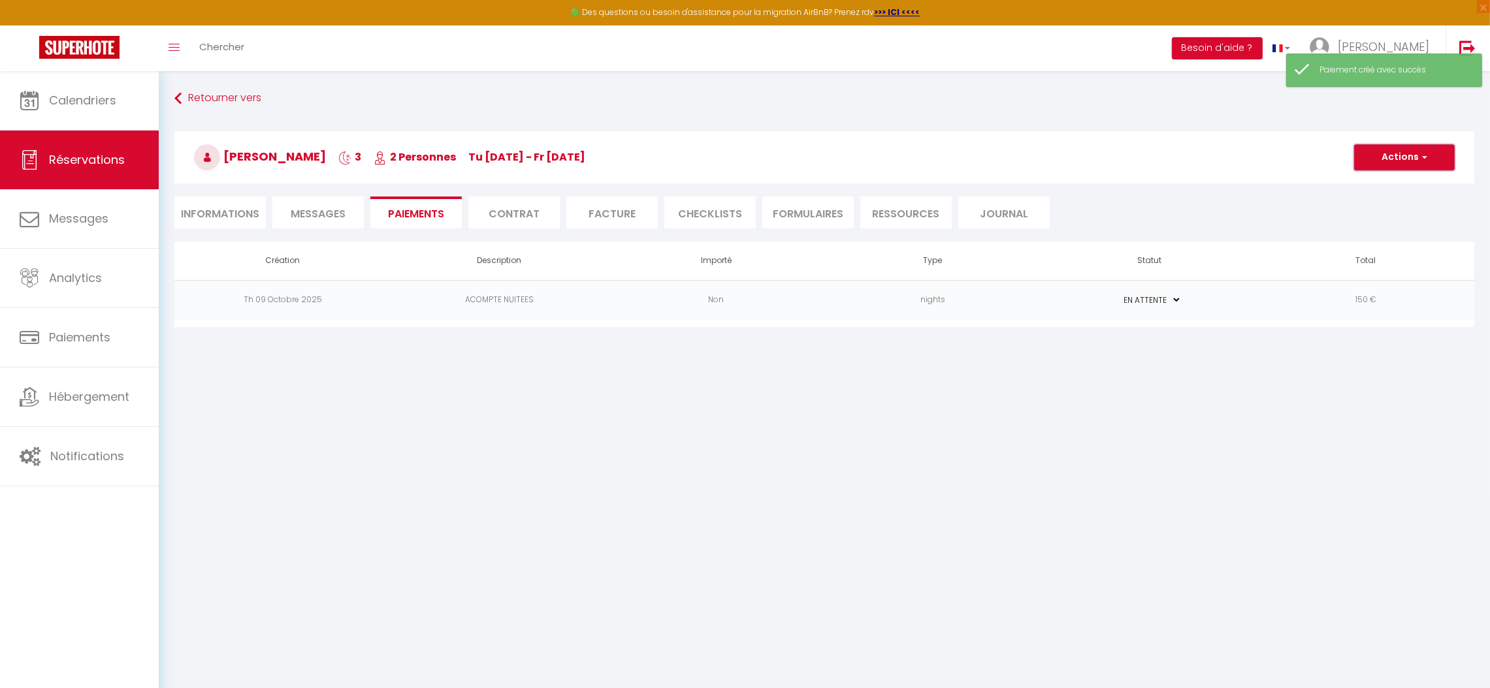
click at [1393, 163] on button "Actions" at bounding box center [1404, 157] width 101 height 26
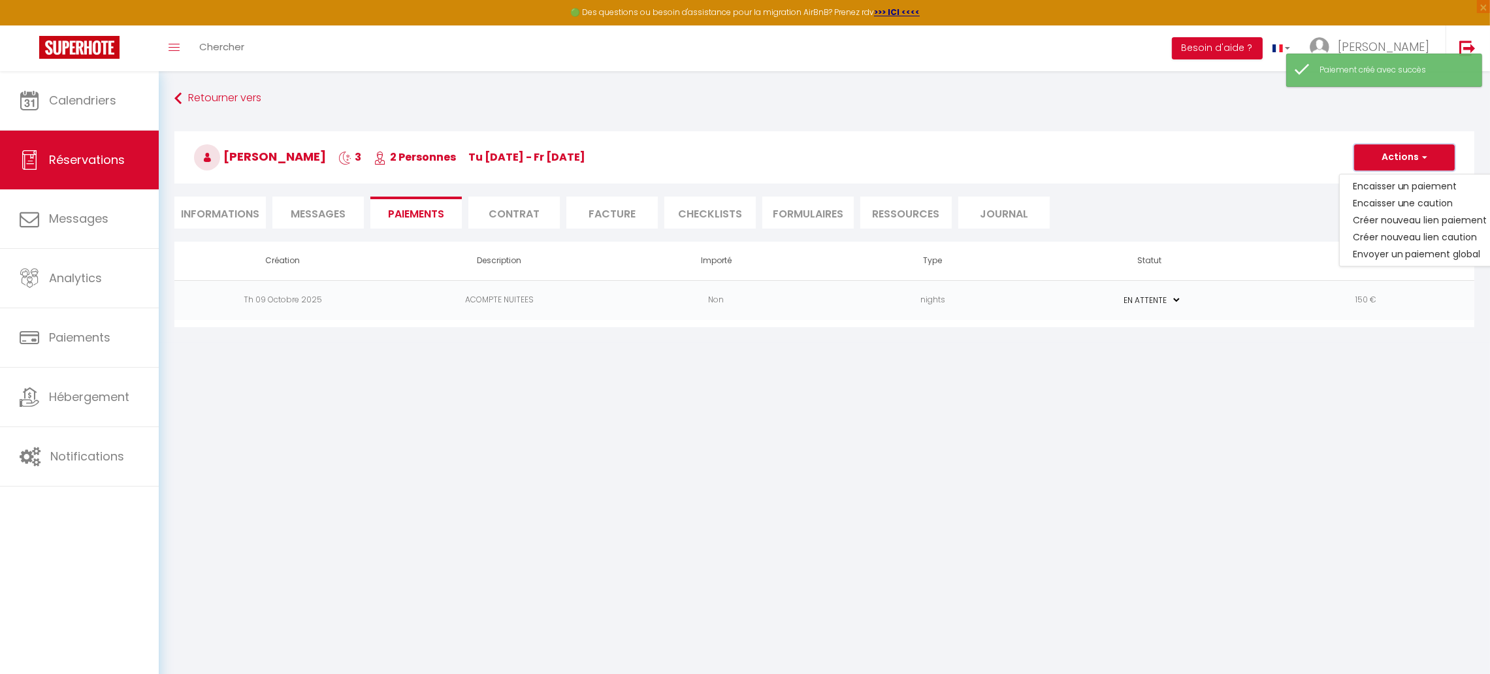
select select "0"
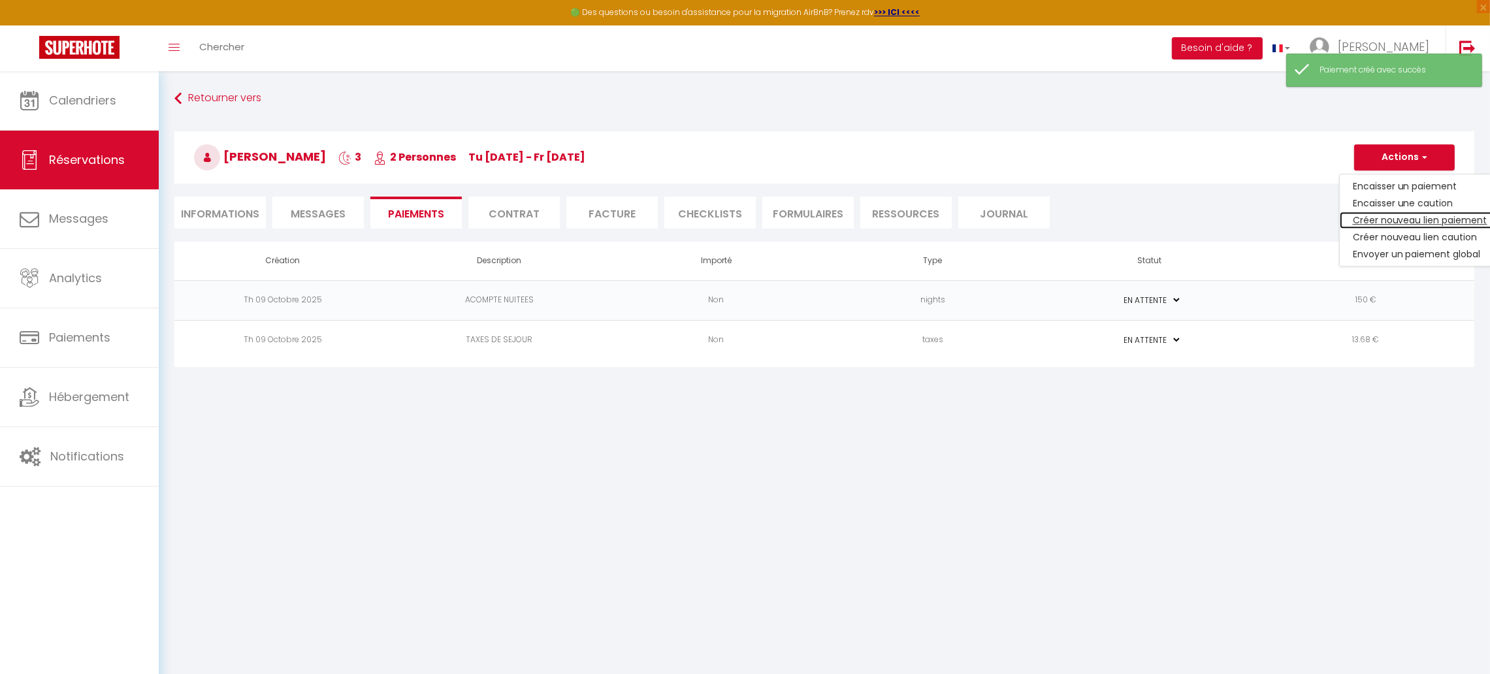
click at [1390, 219] on link "Créer nouveau lien paiement" at bounding box center [1420, 220] width 161 height 17
select select "nights"
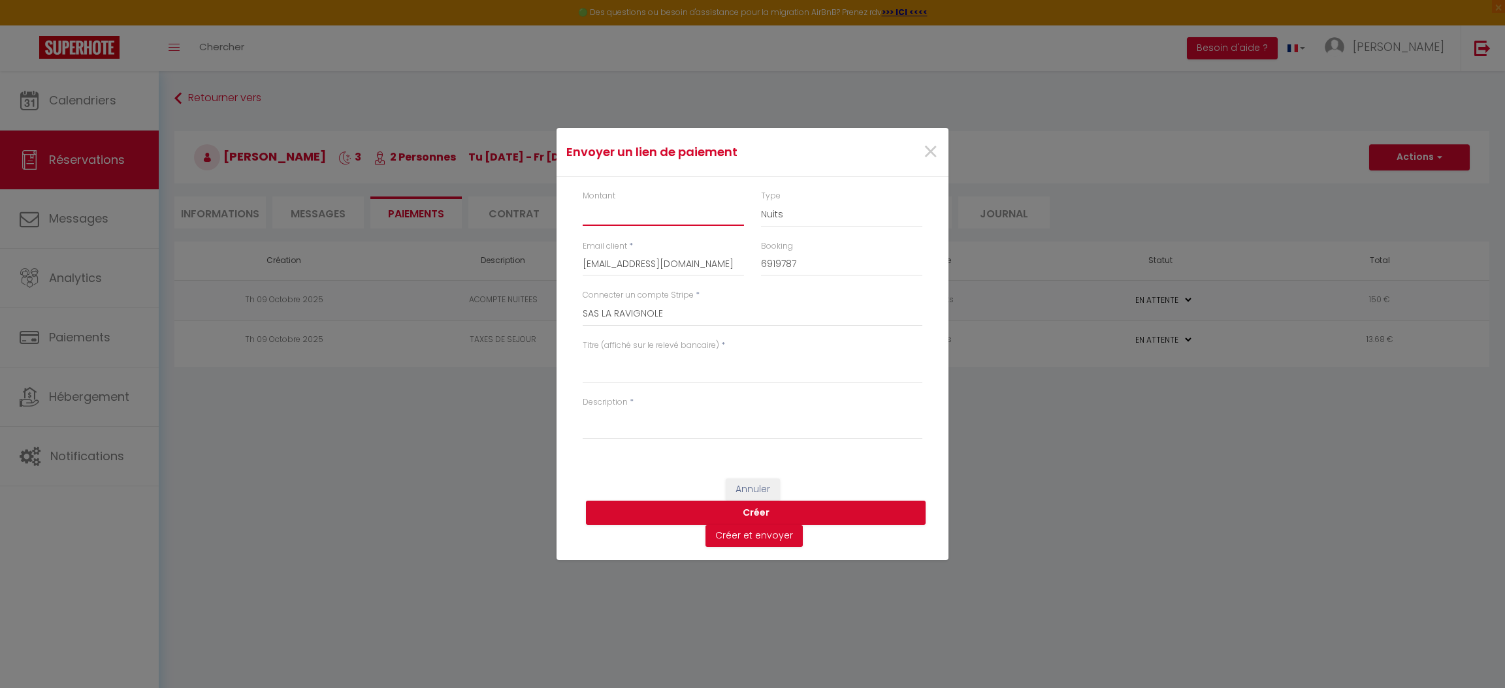
click at [604, 212] on input "Montant" at bounding box center [663, 214] width 161 height 24
type input "150"
click at [587, 372] on textarea "Titre (affiché sur le relevé bancaire)" at bounding box center [753, 367] width 340 height 31
type textarea "RESTA A REGLER"
click at [598, 430] on textarea "Description" at bounding box center [753, 423] width 340 height 31
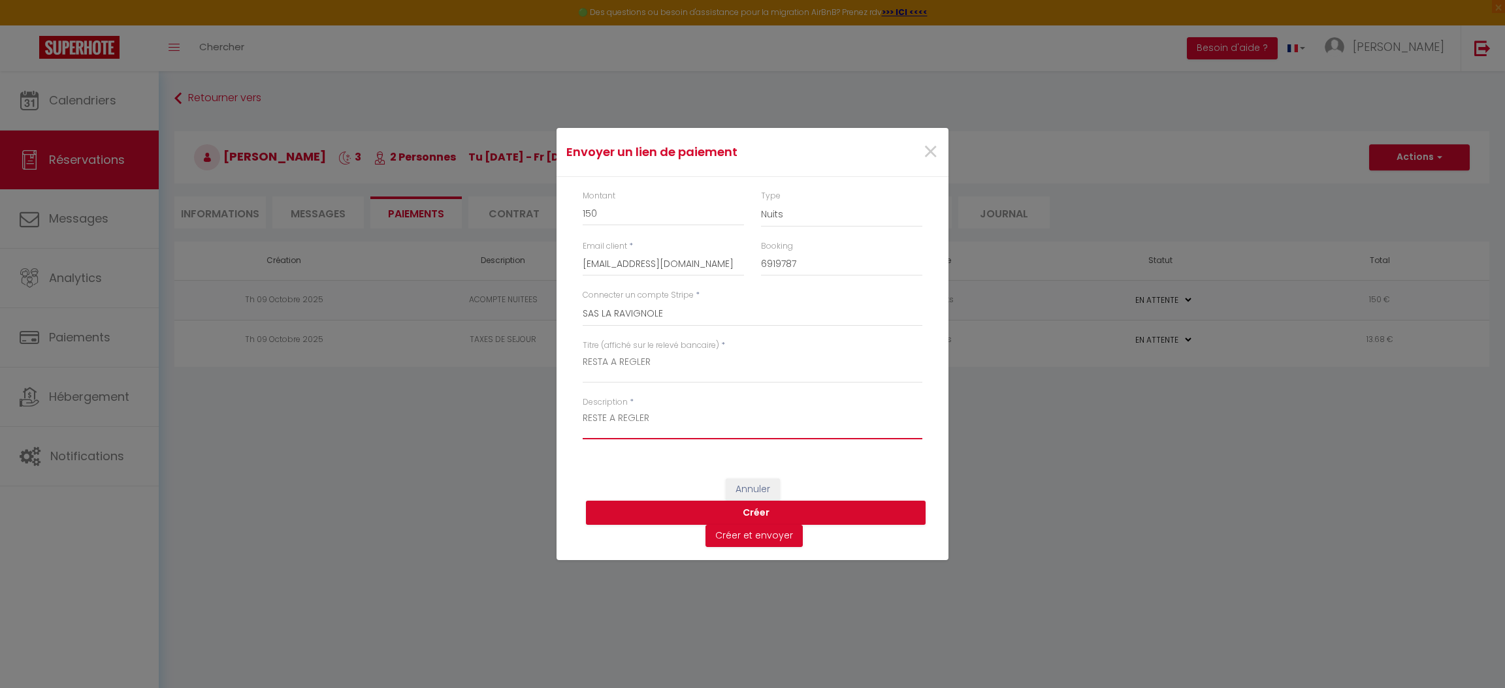
type textarea "RESTE A REGLER"
click at [607, 360] on textarea "RESTA A REGLER" at bounding box center [753, 367] width 340 height 31
type textarea "RESTE A REGLER"
click at [758, 513] on button "Créer" at bounding box center [756, 513] width 340 height 25
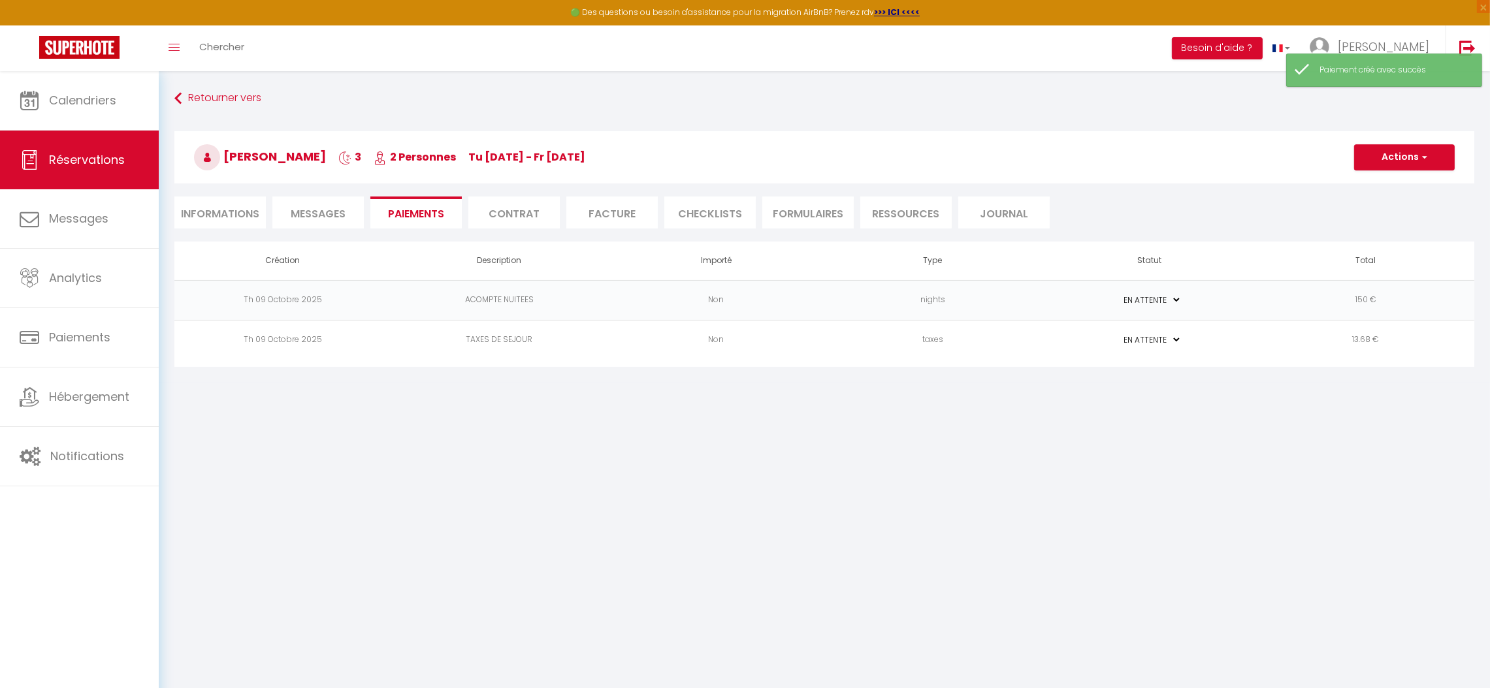
select select "0"
click at [234, 214] on li "Informations" at bounding box center [219, 213] width 91 height 32
select select
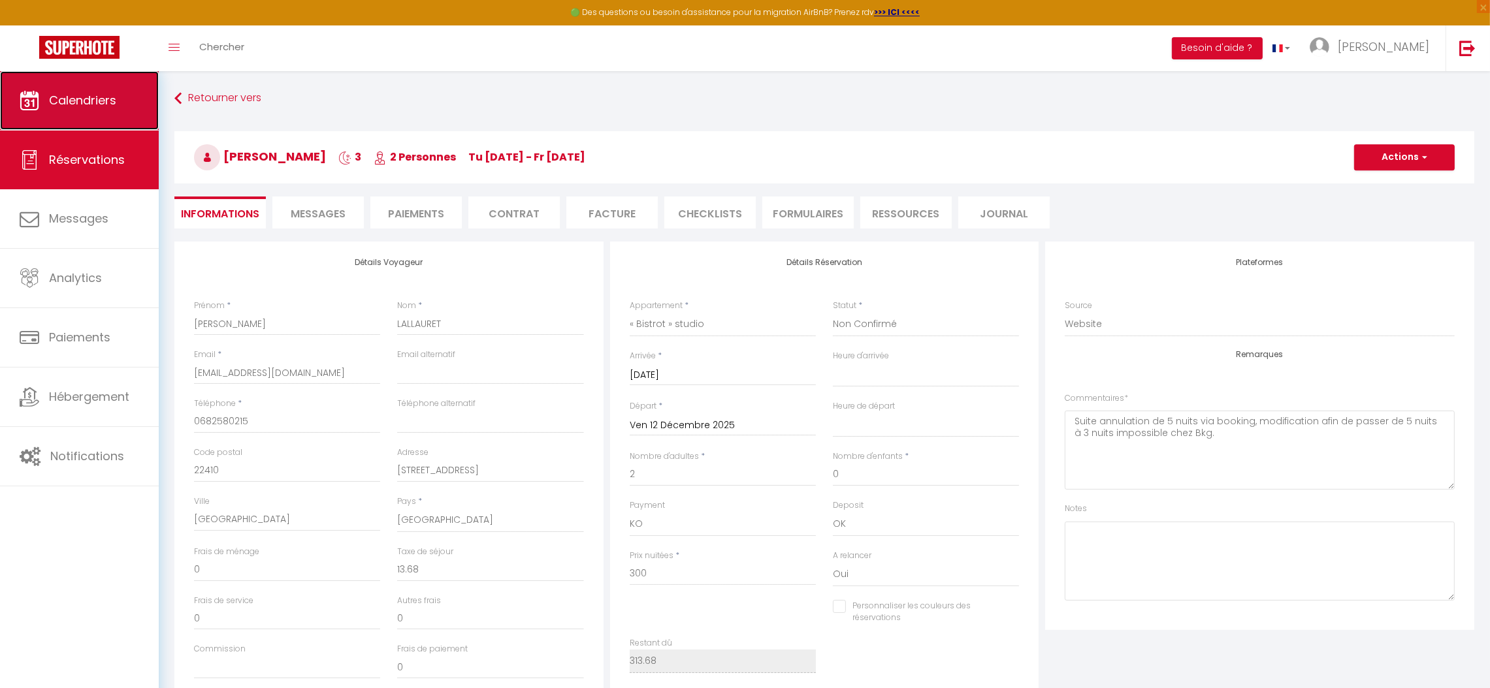
click at [105, 108] on span "Calendriers" at bounding box center [82, 100] width 67 height 16
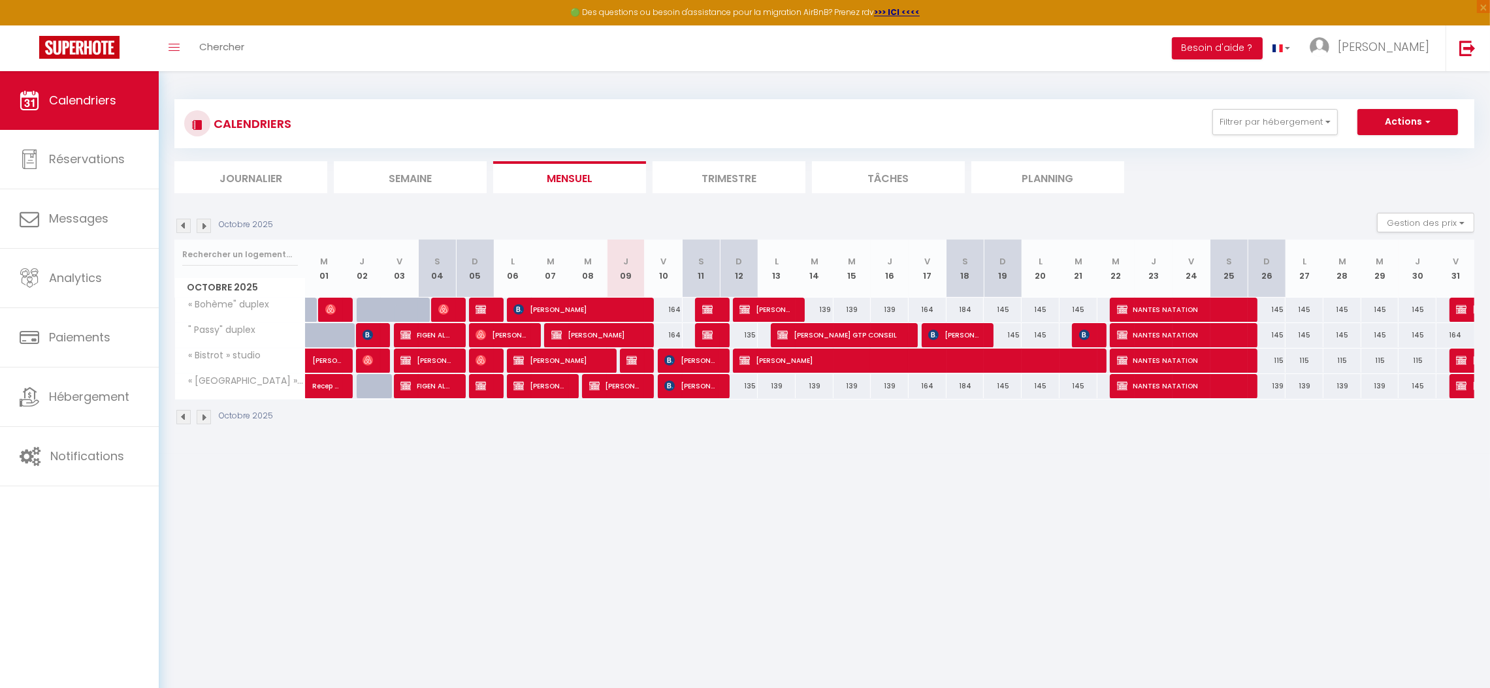
click at [202, 226] on img at bounding box center [204, 226] width 14 height 14
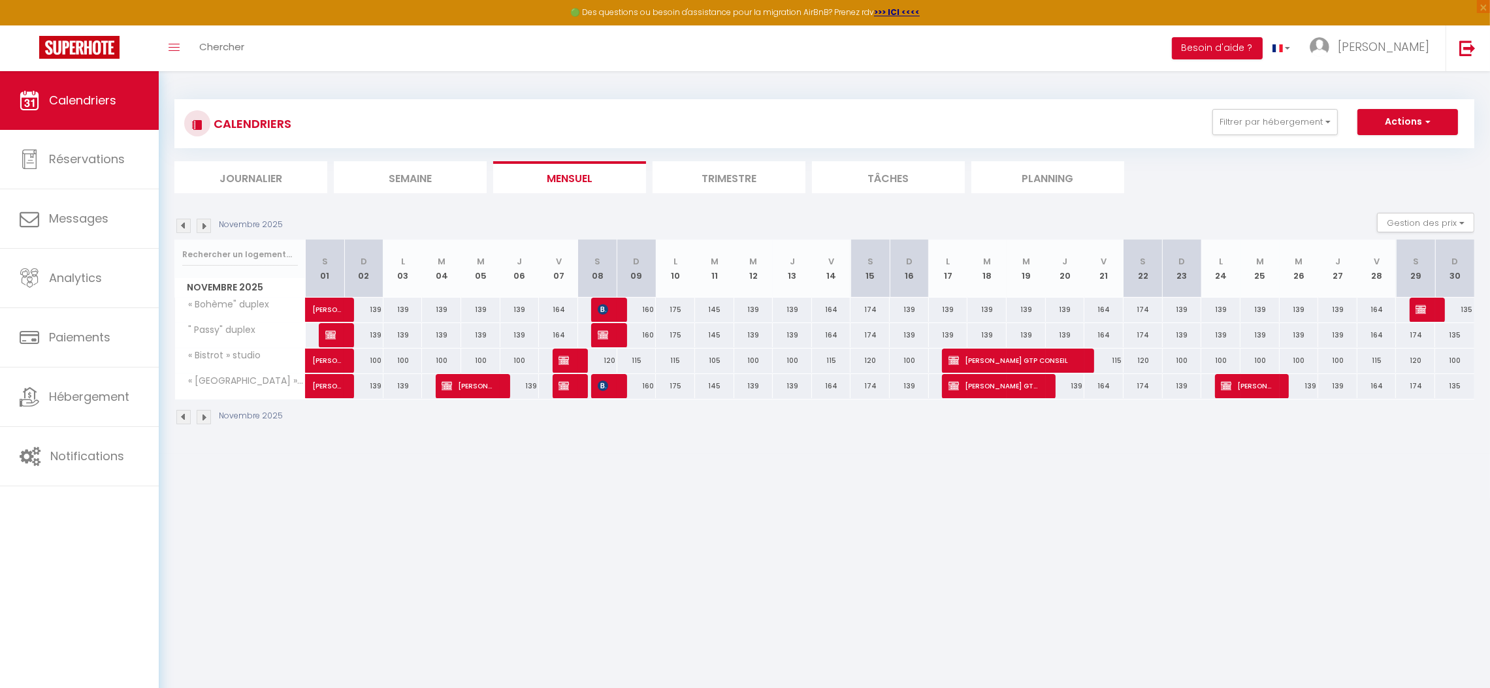
click at [202, 226] on img at bounding box center [204, 226] width 14 height 14
